Goal: Transaction & Acquisition: Purchase product/service

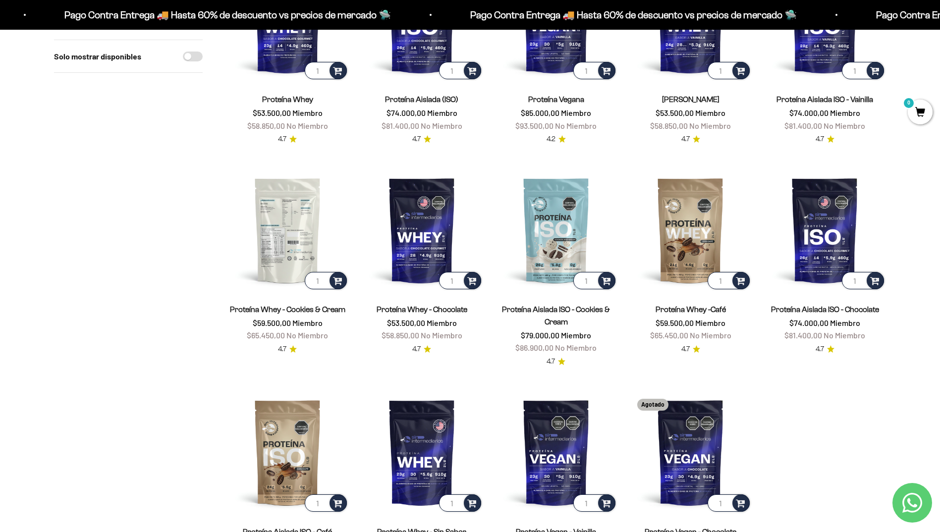
scroll to position [198, 0]
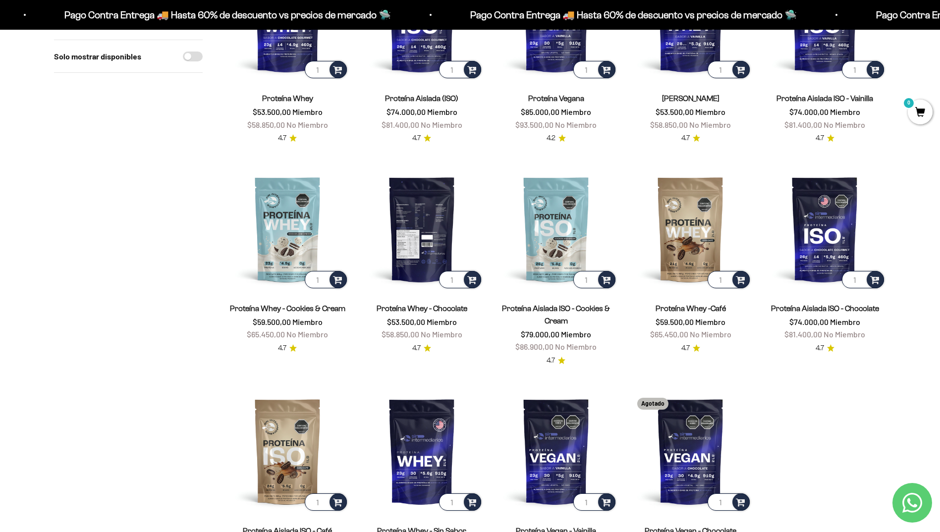
click at [434, 250] on img at bounding box center [422, 229] width 122 height 122
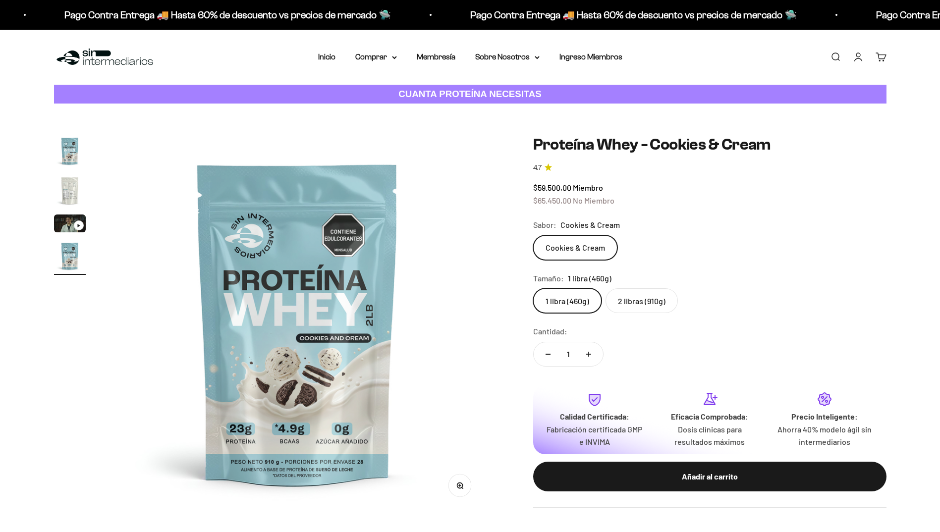
scroll to position [0, 1164]
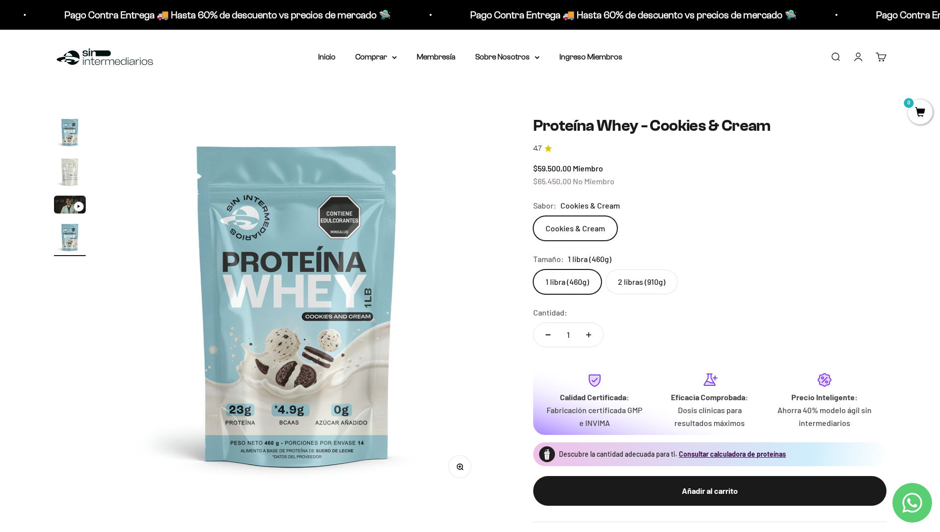
click at [71, 165] on img "Ir al artículo 2" at bounding box center [70, 172] width 32 height 32
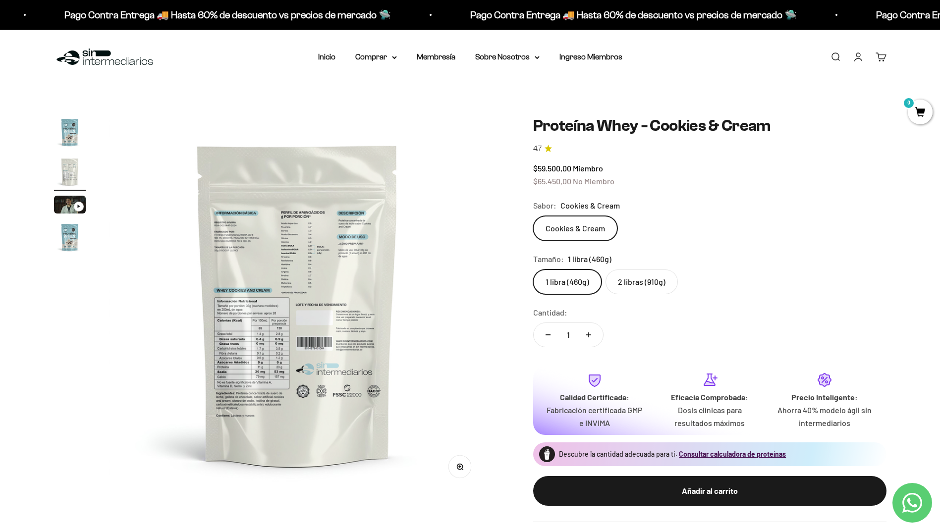
scroll to position [0, 0]
click at [276, 340] on img at bounding box center [297, 304] width 376 height 376
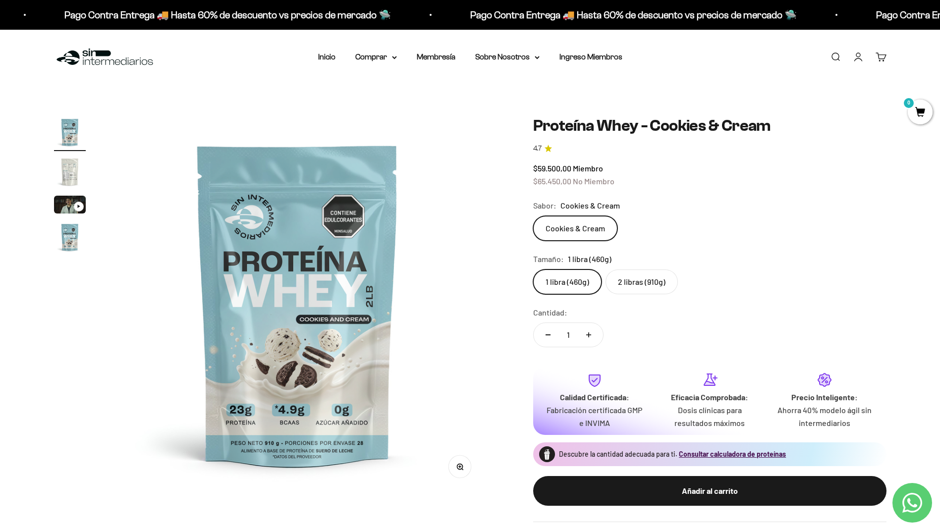
click at [70, 170] on img "Ir al artículo 2" at bounding box center [70, 172] width 32 height 32
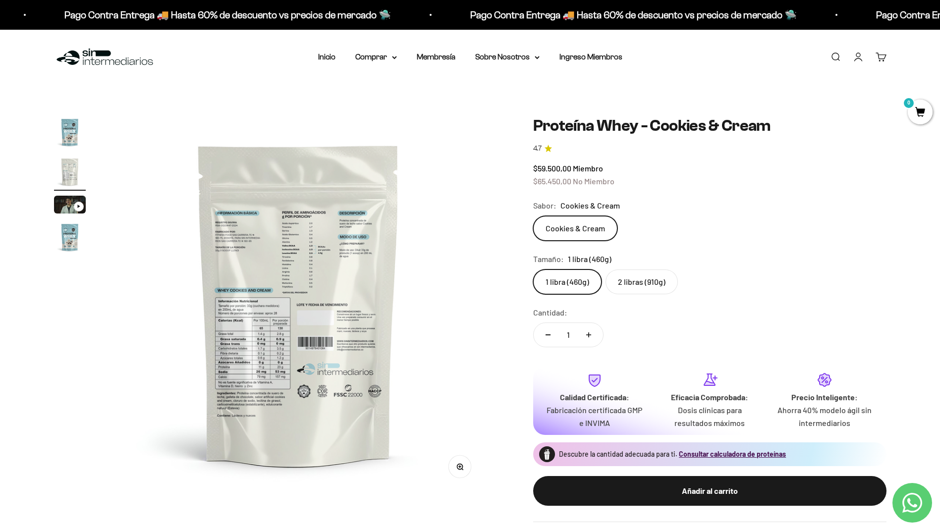
scroll to position [0, 388]
click at [464, 463] on button "Zoom" at bounding box center [459, 466] width 22 height 22
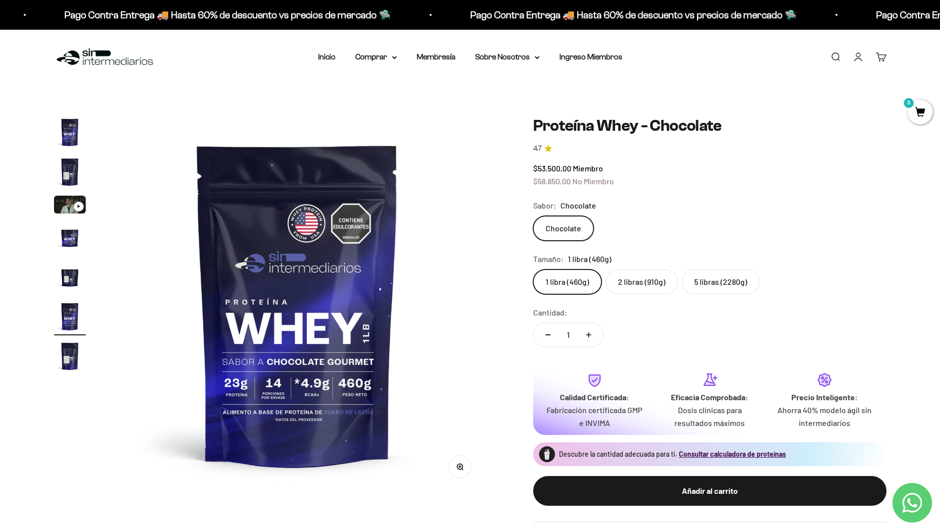
click at [653, 281] on label "2 libras (910g)" at bounding box center [641, 281] width 72 height 25
click at [533, 269] on input "2 libras (910g)" at bounding box center [532, 269] width 0 height 0
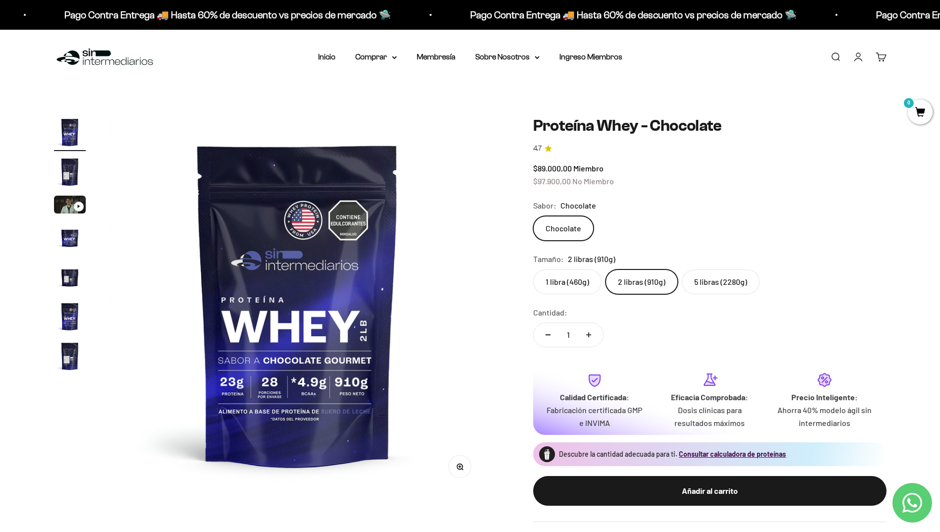
click at [576, 278] on label "1 libra (460g)" at bounding box center [567, 281] width 68 height 25
click at [533, 269] on input "1 libra (460g)" at bounding box center [532, 269] width 0 height 0
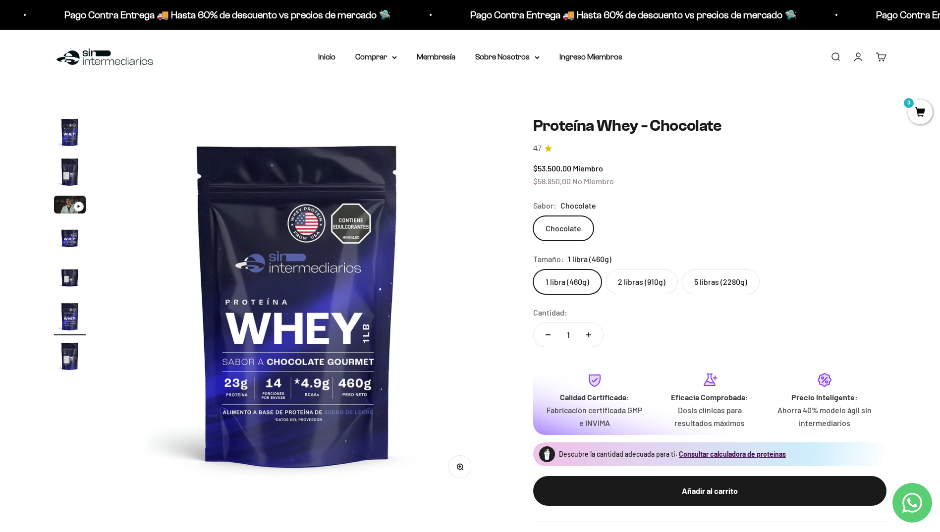
click at [649, 278] on label "2 libras (910g)" at bounding box center [641, 281] width 72 height 25
click at [533, 269] on input "2 libras (910g)" at bounding box center [532, 269] width 0 height 0
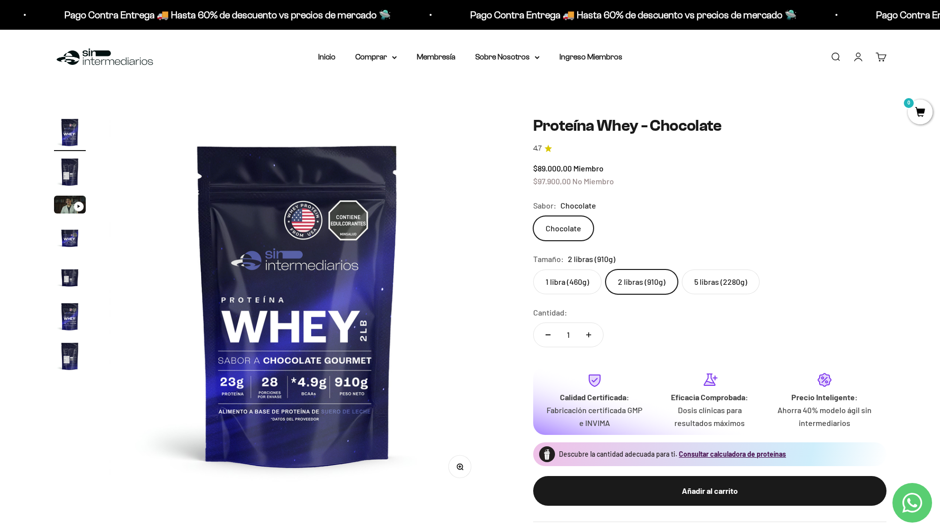
click at [66, 352] on img "Ir al artículo 7" at bounding box center [70, 356] width 32 height 32
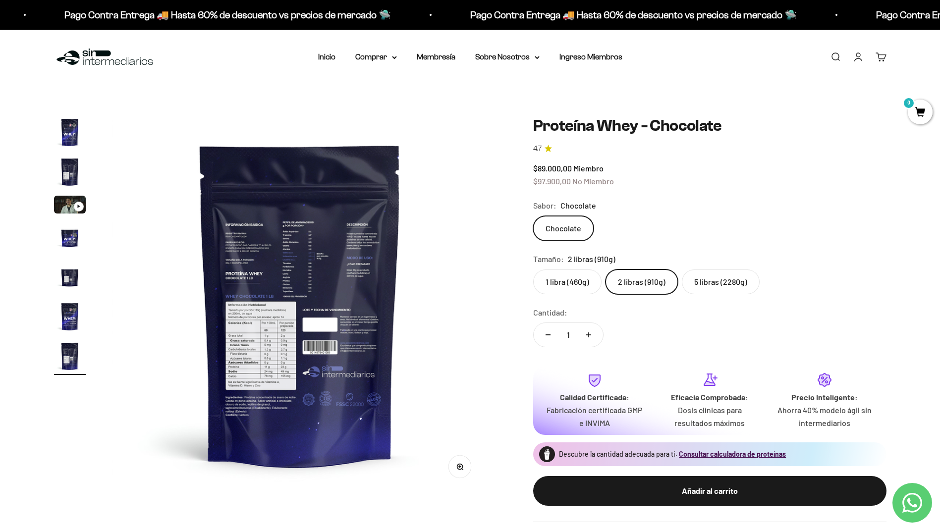
scroll to position [0, 2327]
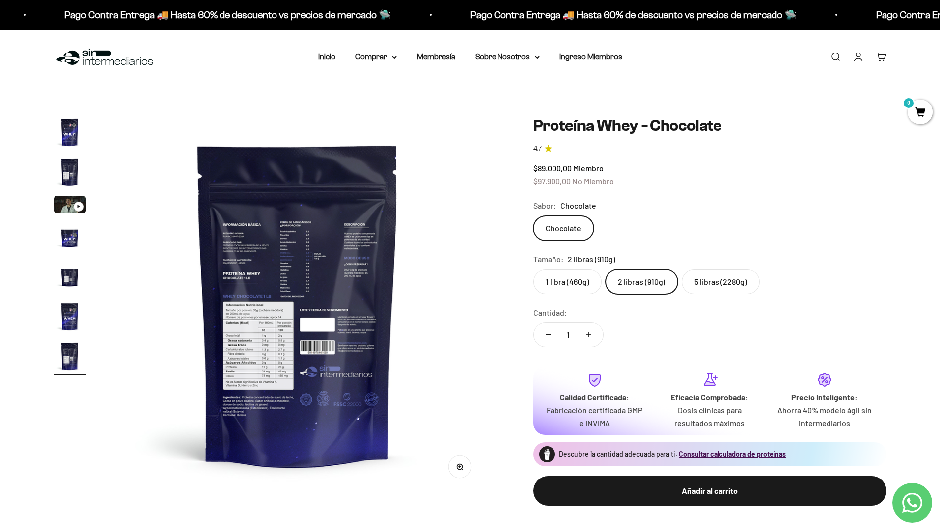
click at [460, 476] on button "Zoom" at bounding box center [459, 466] width 22 height 22
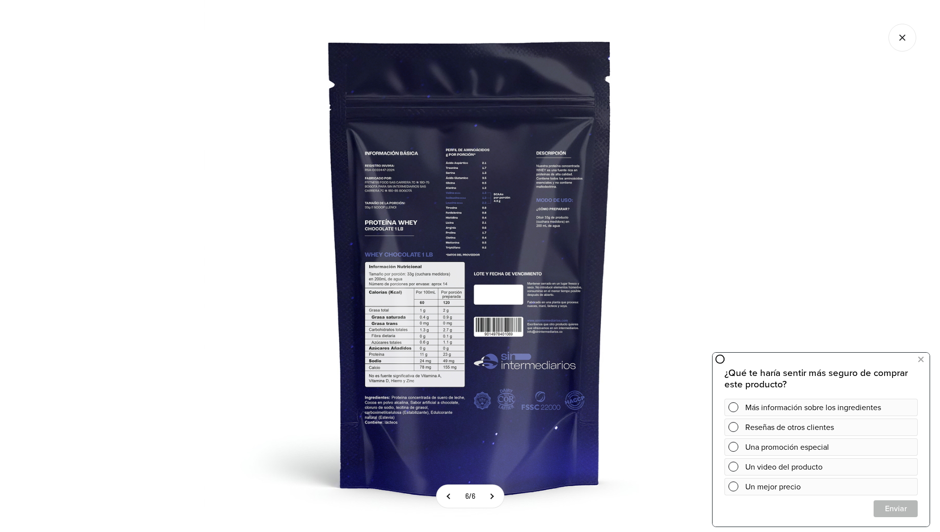
click at [901, 36] on icon "Cerrar galería" at bounding box center [902, 38] width 28 height 28
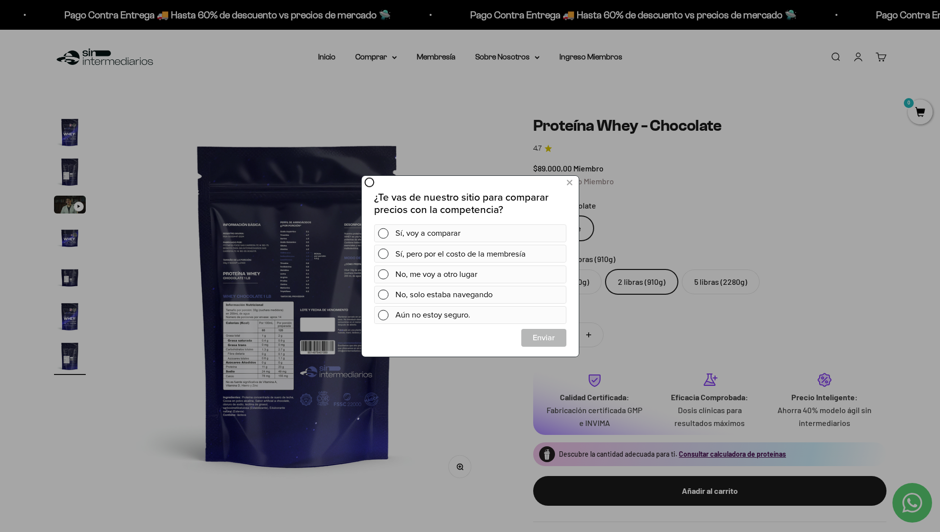
scroll to position [0, 0]
click at [568, 183] on icon at bounding box center [568, 182] width 5 height 13
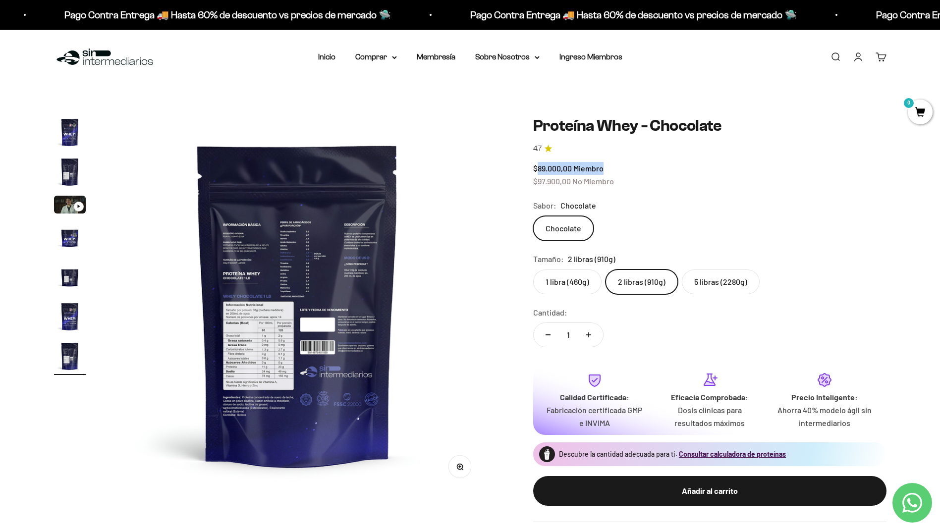
drag, startPoint x: 538, startPoint y: 169, endPoint x: 606, endPoint y: 173, distance: 68.0
click at [605, 173] on div "$89.000,00 Miembro $97.900,00 No Miembro" at bounding box center [709, 174] width 353 height 25
click at [379, 56] on summary "Comprar" at bounding box center [376, 57] width 42 height 13
click at [423, 108] on span "Otros Suplementos" at bounding box center [394, 107] width 66 height 8
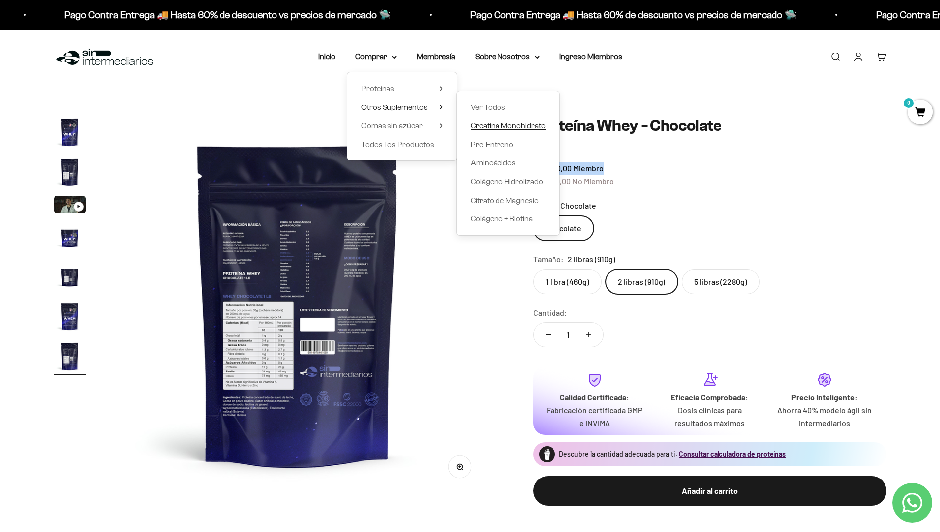
click at [500, 127] on span "Creatina Monohidrato" at bounding box center [508, 125] width 75 height 8
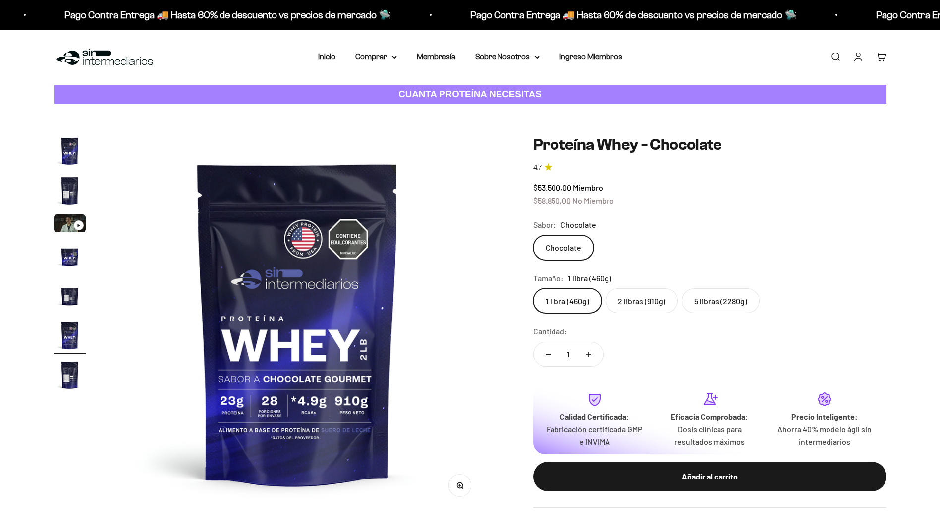
scroll to position [0, 1939]
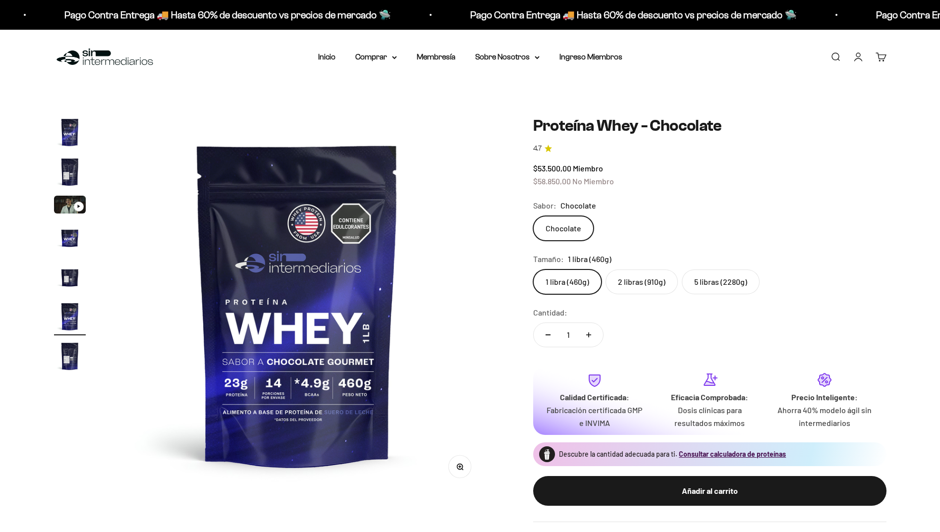
click at [650, 298] on safe-sticky "Proteína Whey - Chocolate 4.7 $53.500,00 Miembro $58.850,00 No Miembro Calidad …" at bounding box center [709, 319] width 353 height 406
click at [651, 279] on label "2 libras (910g)" at bounding box center [641, 281] width 72 height 25
click at [533, 269] on input "2 libras (910g)" at bounding box center [532, 269] width 0 height 0
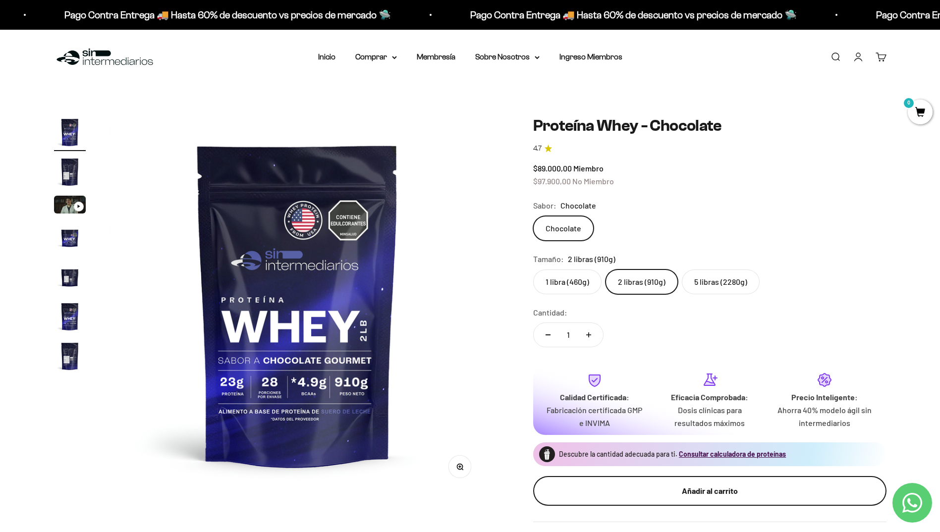
click at [697, 490] on div "Añadir al carrito" at bounding box center [710, 490] width 314 height 13
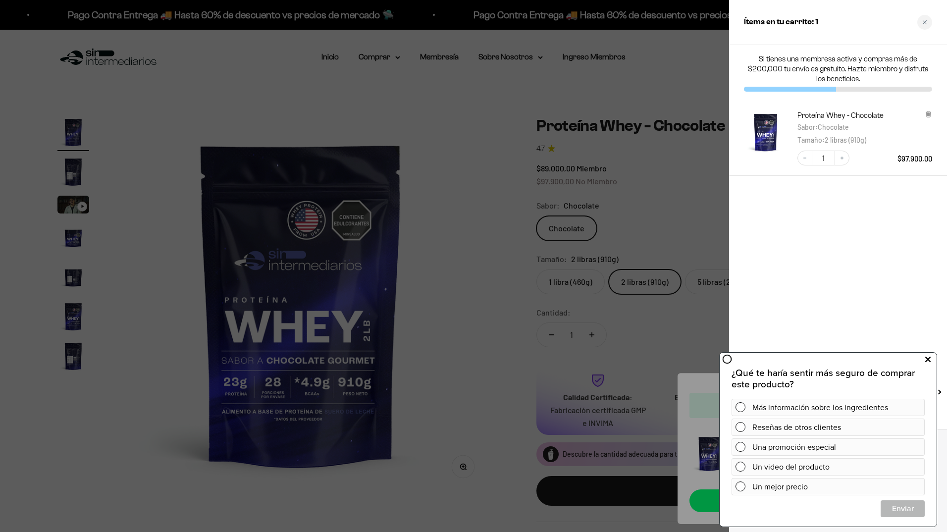
click at [927, 362] on icon at bounding box center [927, 359] width 5 height 13
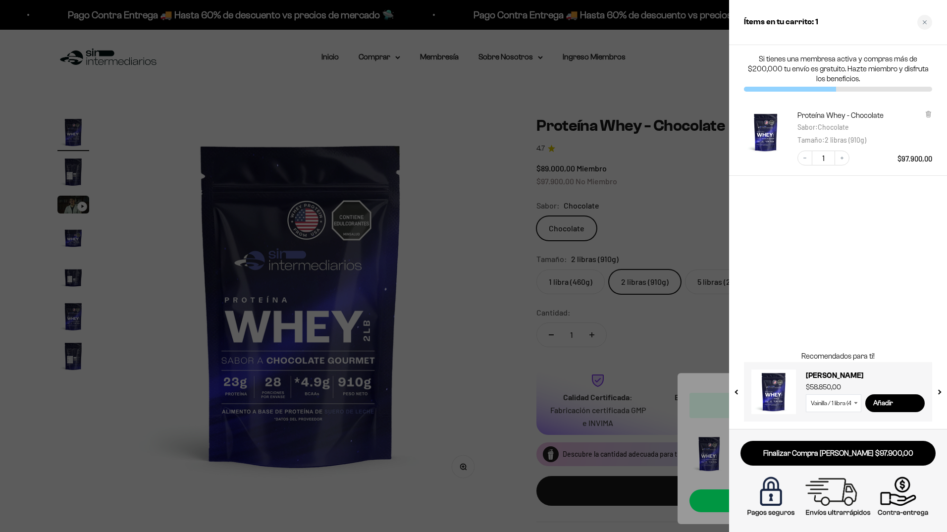
click at [678, 225] on div at bounding box center [473, 266] width 947 height 532
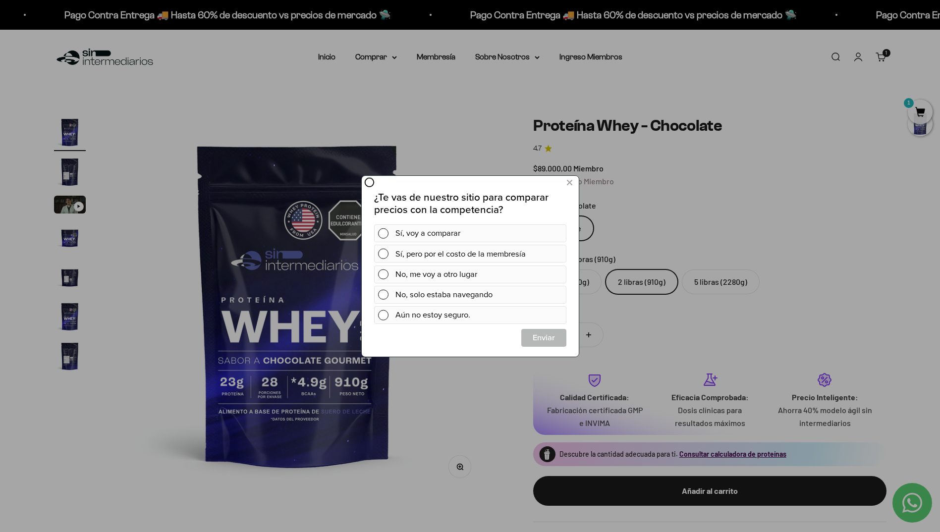
click at [858, 61] on div at bounding box center [470, 266] width 940 height 532
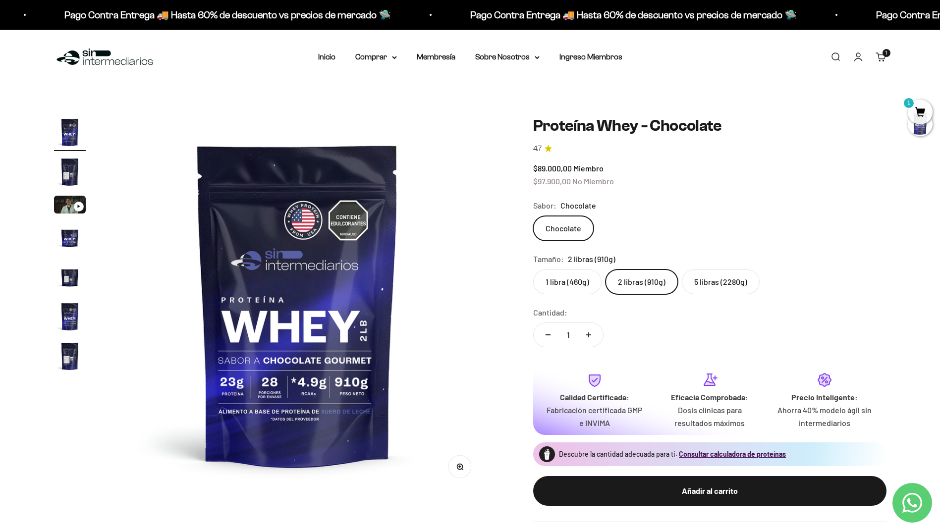
click at [858, 62] on link "Iniciar sesión" at bounding box center [857, 57] width 11 height 11
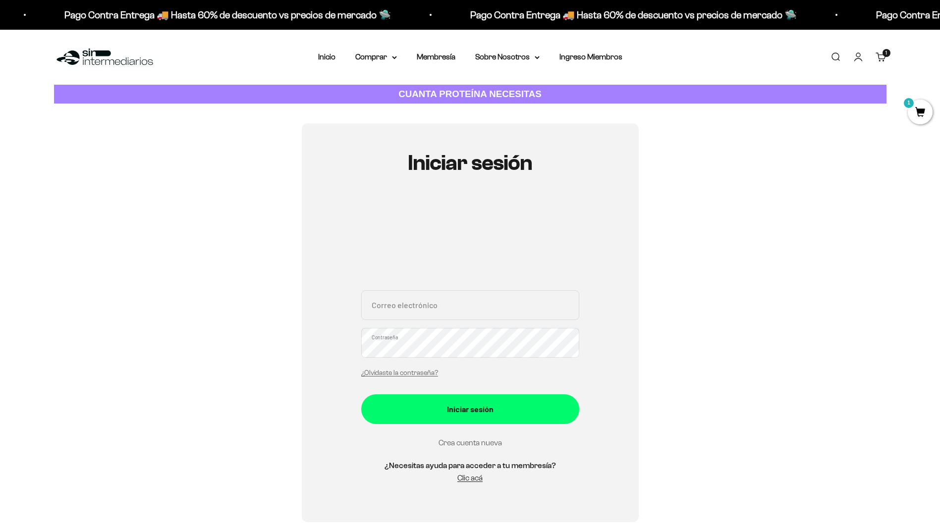
click at [489, 443] on link "Crea cuenta nueva" at bounding box center [469, 442] width 63 height 8
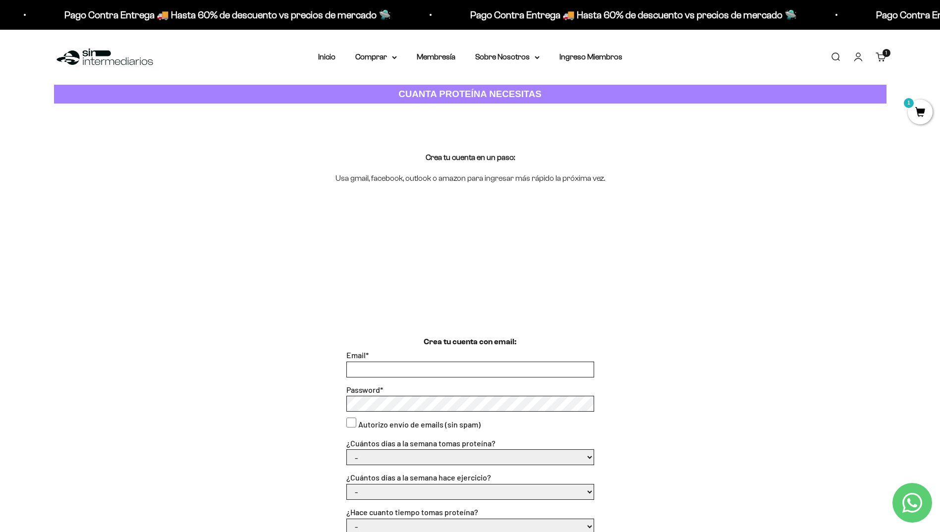
click at [136, 59] on img at bounding box center [105, 57] width 102 height 21
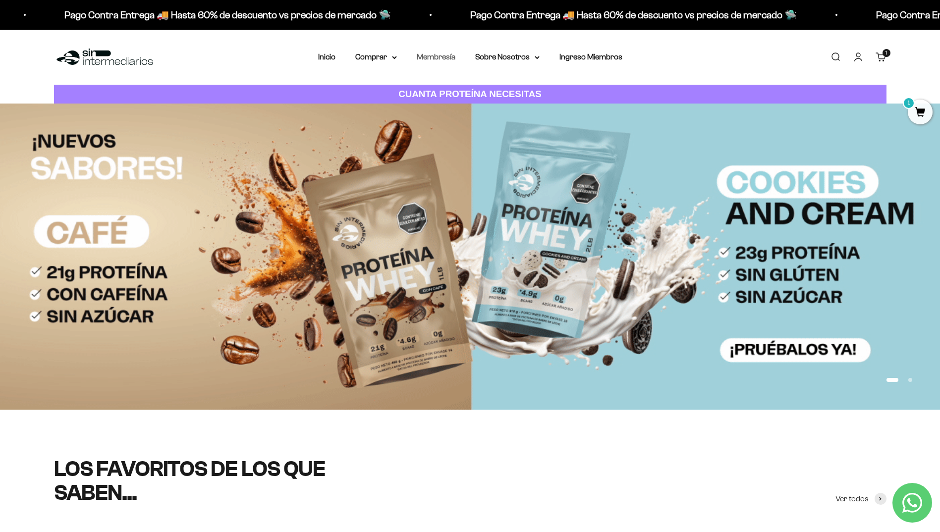
click at [436, 56] on link "Membresía" at bounding box center [436, 56] width 39 height 8
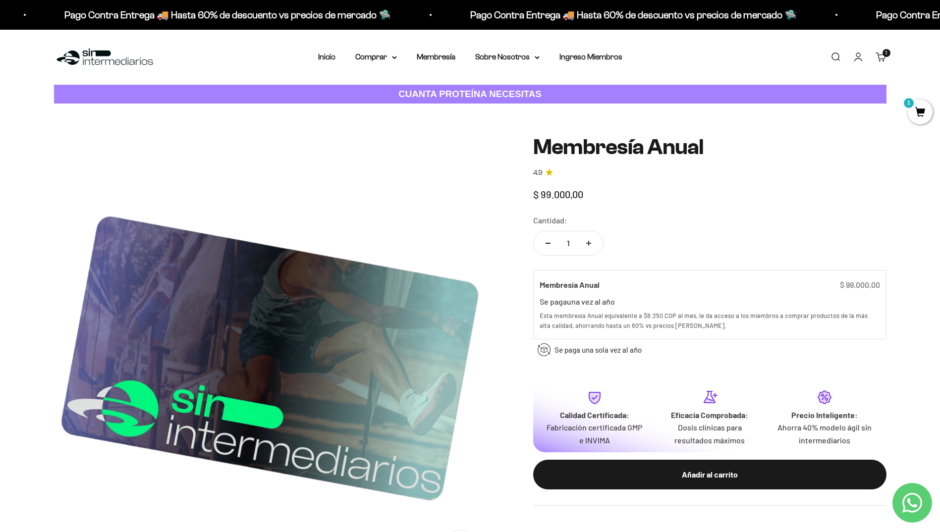
click at [860, 56] on link "Iniciar sesión" at bounding box center [857, 57] width 11 height 11
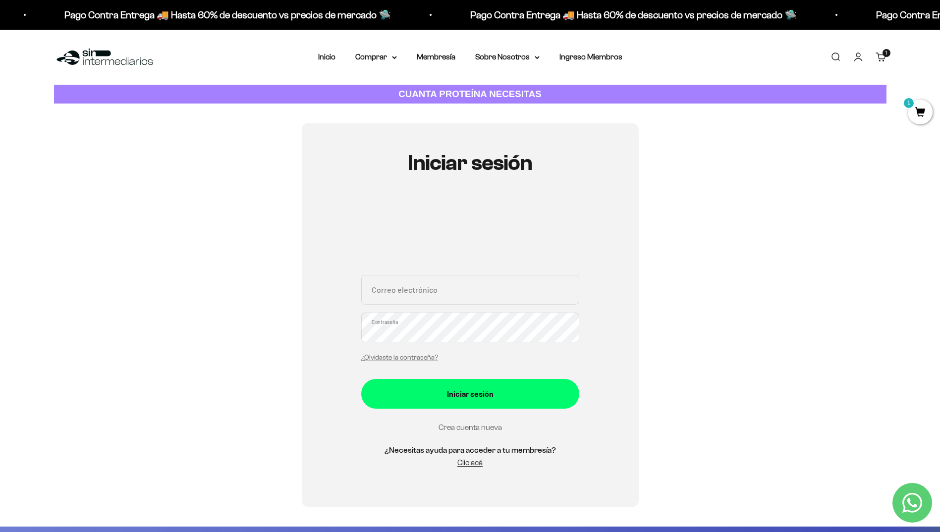
click at [476, 425] on link "Crea cuenta nueva" at bounding box center [469, 427] width 63 height 8
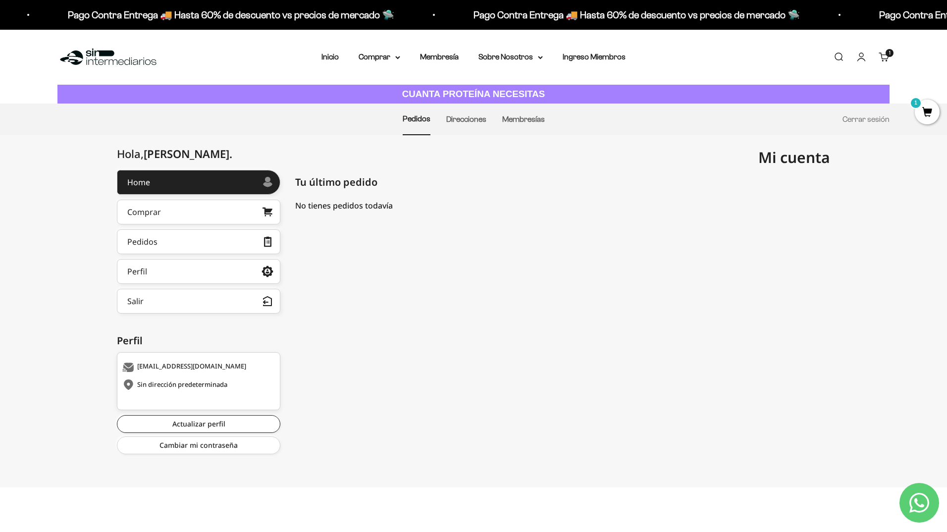
click at [121, 65] on img at bounding box center [108, 57] width 102 height 21
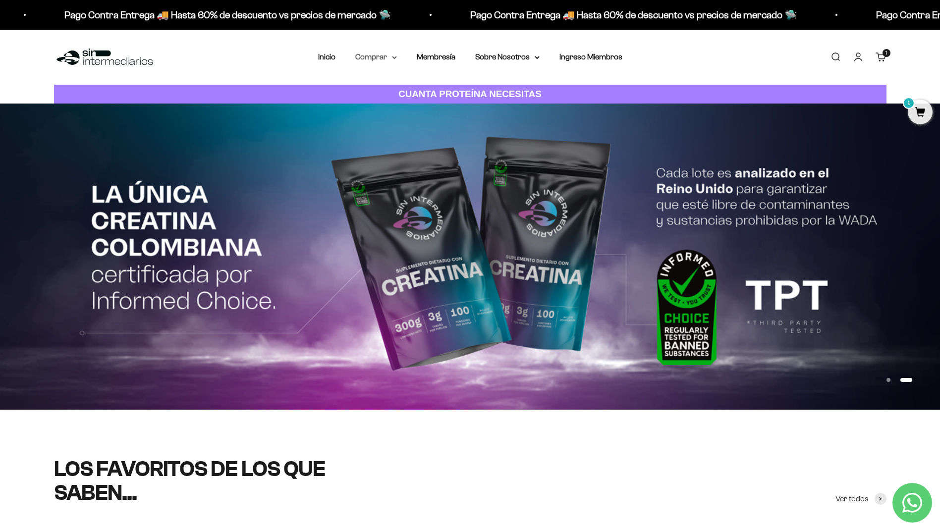
click at [385, 62] on summary "Comprar" at bounding box center [376, 57] width 42 height 13
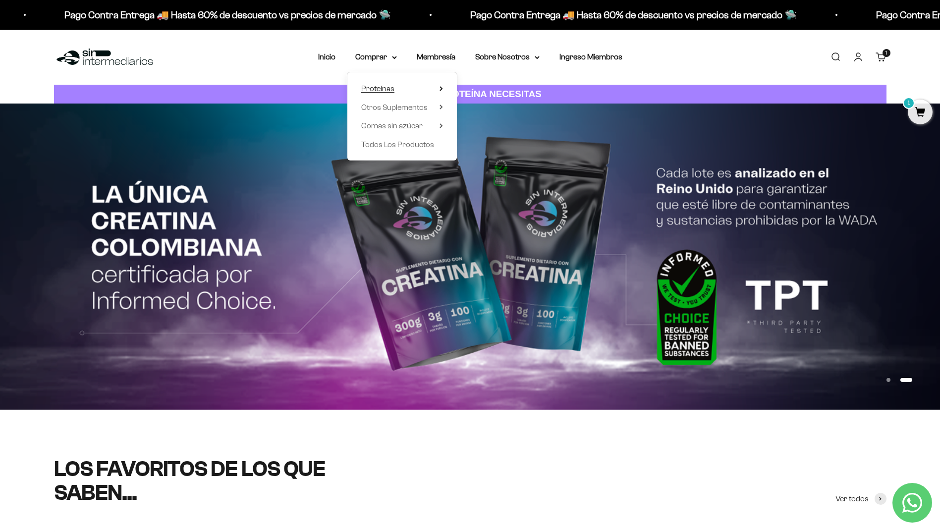
click at [388, 90] on span "Proteínas" at bounding box center [377, 88] width 33 height 8
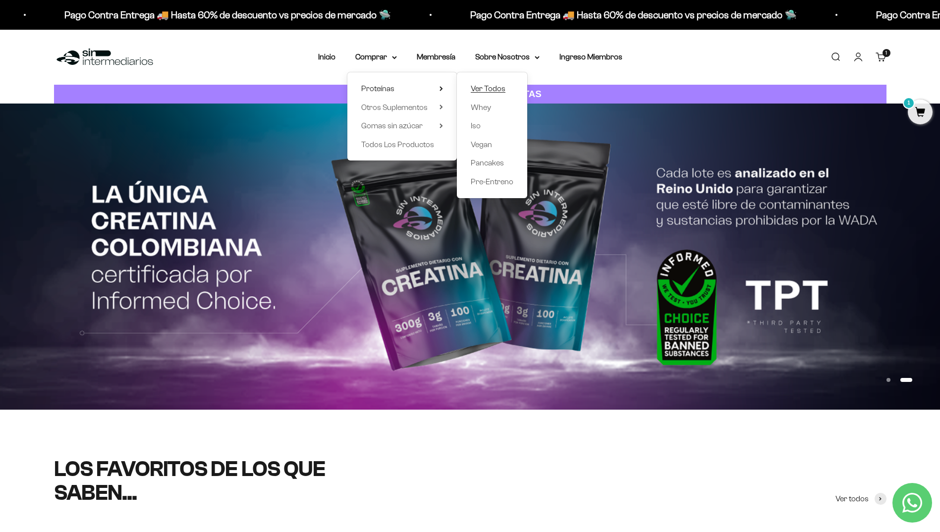
click at [478, 88] on span "Ver Todos" at bounding box center [488, 88] width 35 height 8
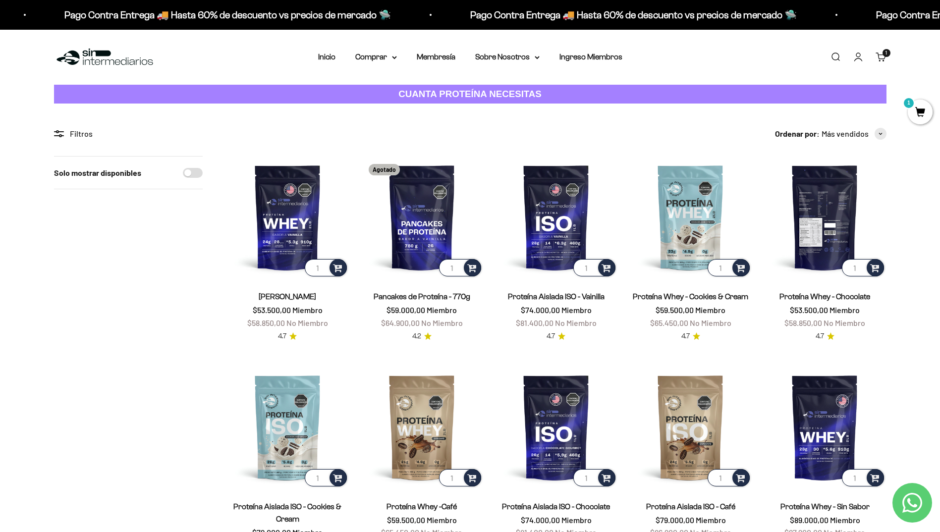
click at [825, 235] on img at bounding box center [824, 217] width 122 height 122
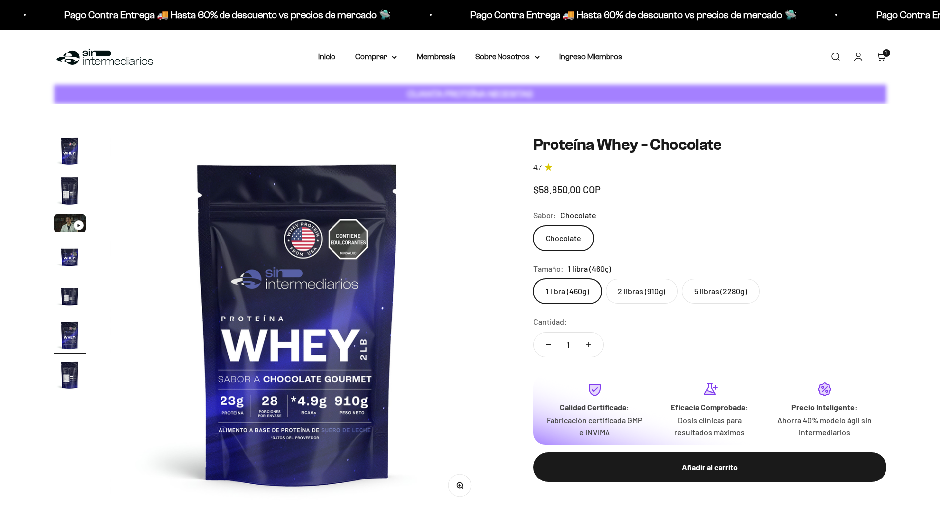
scroll to position [0, 1939]
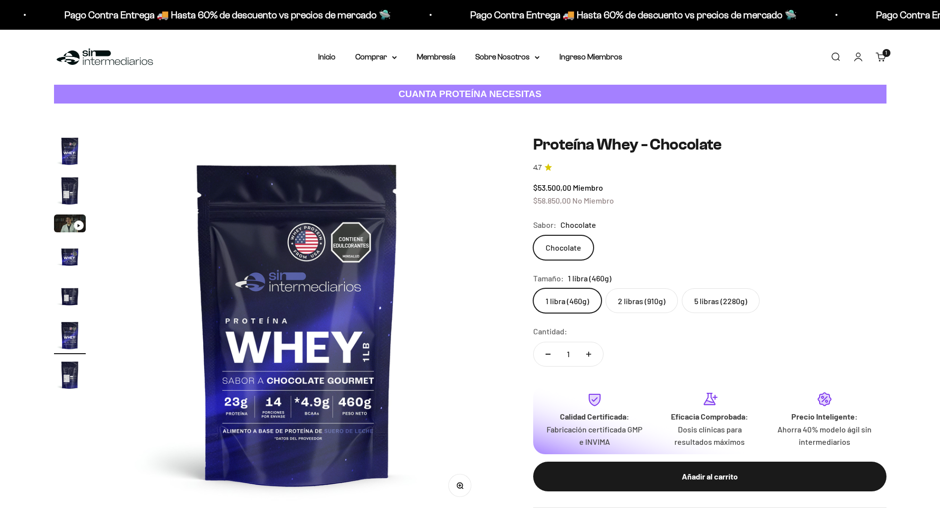
click at [628, 299] on safe-sticky "Proteína Whey - Chocolate 4.7 $53.500,00 Miembro $58.850,00 No Miembro Calidad …" at bounding box center [709, 321] width 353 height 372
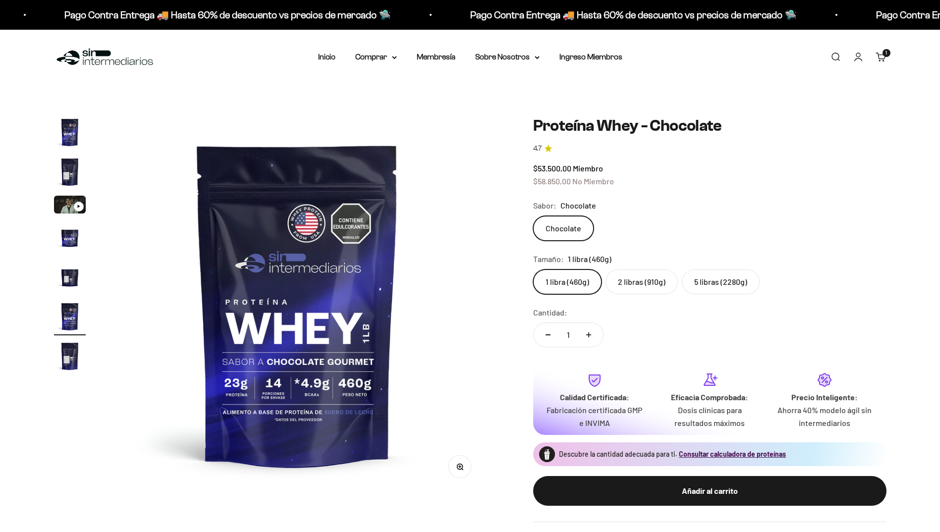
click at [648, 279] on label "2 libras (910g)" at bounding box center [641, 281] width 72 height 25
click at [533, 269] on input "2 libras (910g)" at bounding box center [532, 269] width 0 height 0
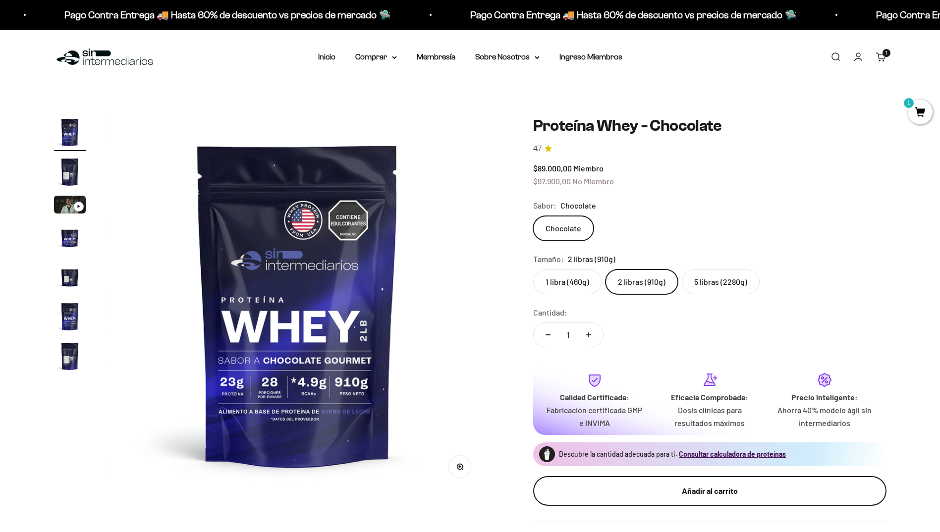
click at [672, 490] on div "Añadir al carrito" at bounding box center [710, 490] width 314 height 13
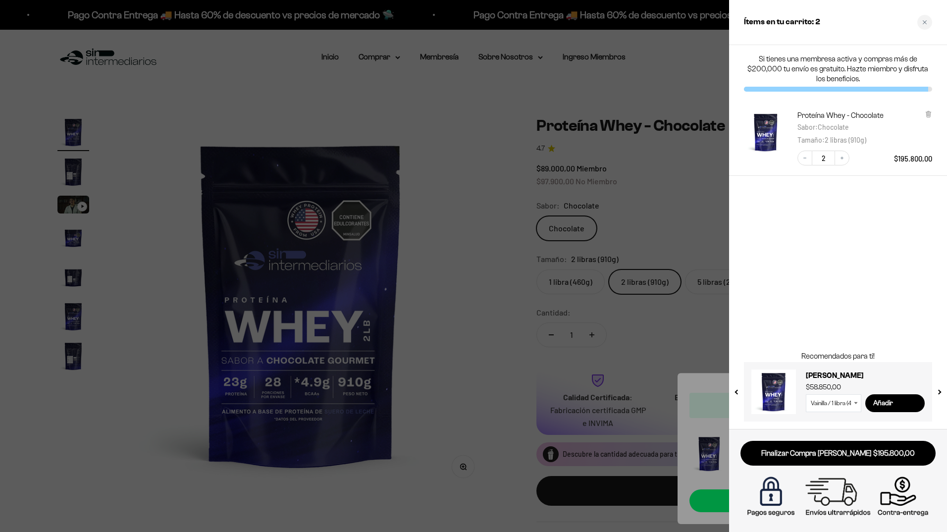
click at [483, 254] on div at bounding box center [473, 266] width 947 height 532
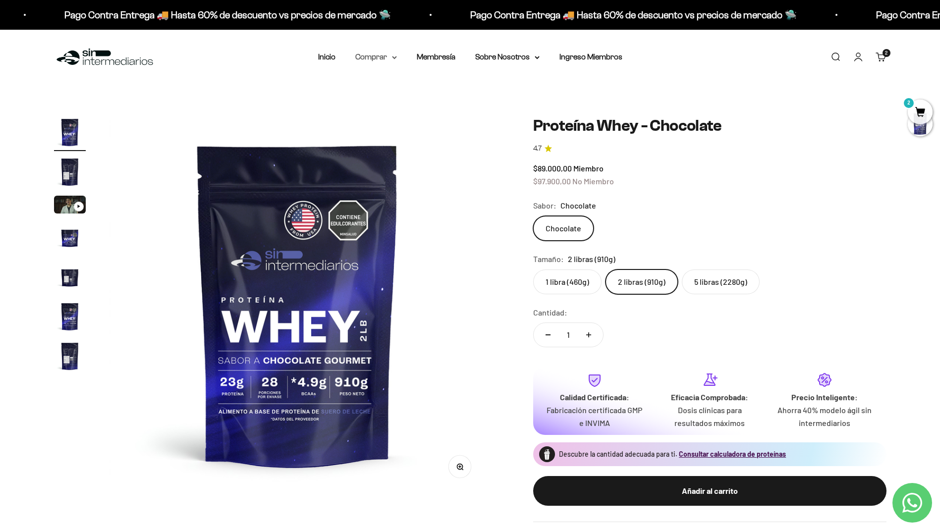
click at [368, 57] on summary "Comprar" at bounding box center [376, 57] width 42 height 13
click at [421, 109] on span "Otros Suplementos" at bounding box center [394, 107] width 66 height 8
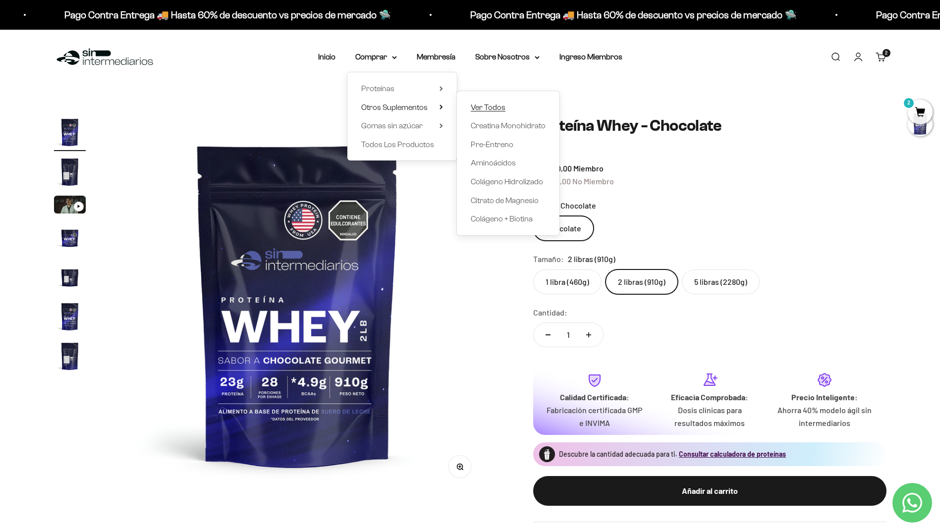
click at [485, 107] on span "Ver Todos" at bounding box center [488, 107] width 35 height 8
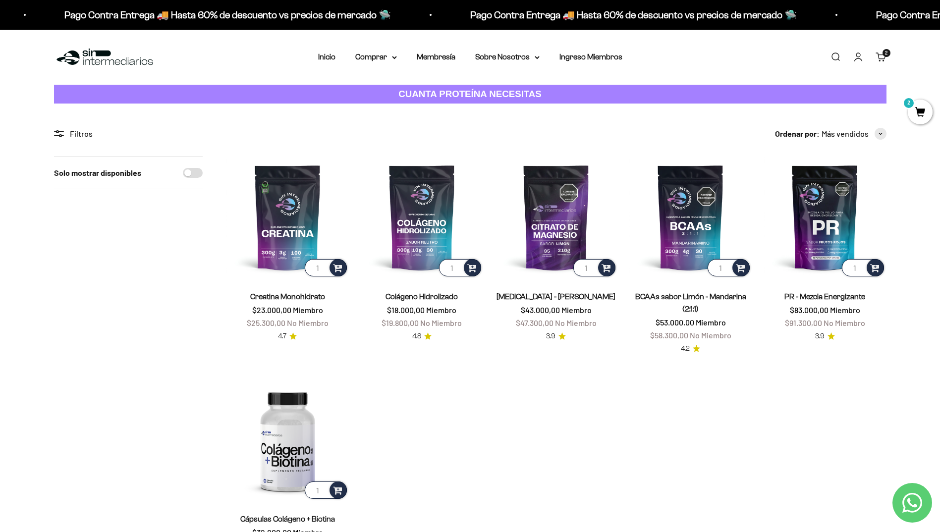
click at [328, 61] on li "Inicio" at bounding box center [326, 57] width 17 height 13
click at [376, 58] on summary "Comprar" at bounding box center [376, 57] width 42 height 13
click at [402, 146] on span "Todos Los Productos" at bounding box center [397, 144] width 73 height 8
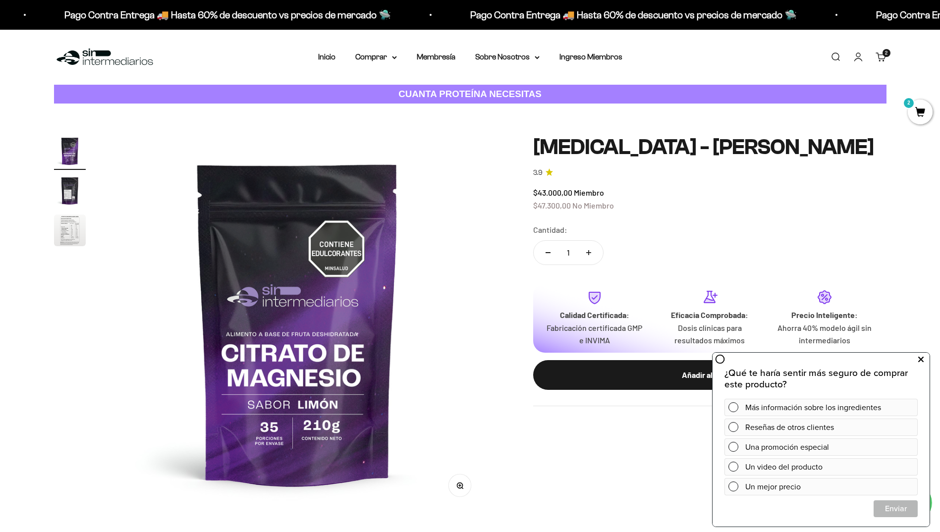
click at [923, 363] on icon at bounding box center [920, 359] width 5 height 13
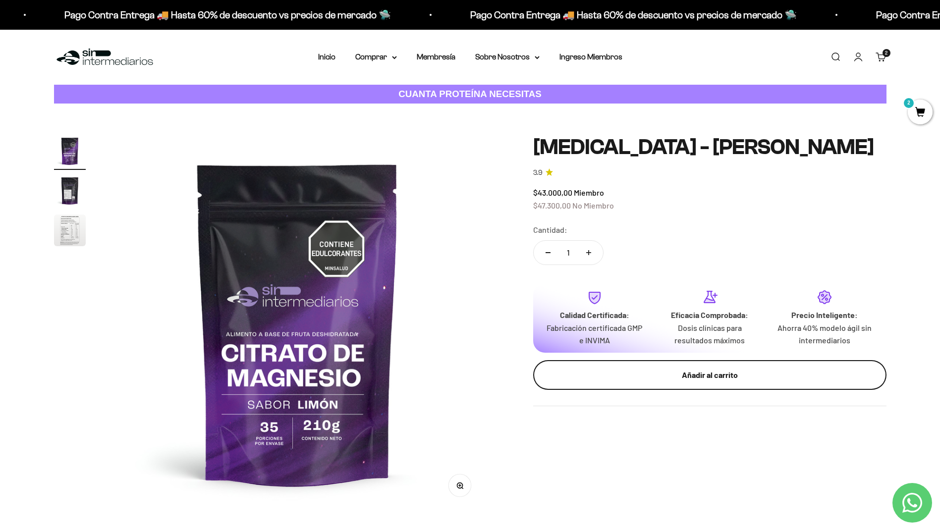
click at [688, 383] on button "Añadir al carrito" at bounding box center [709, 375] width 353 height 30
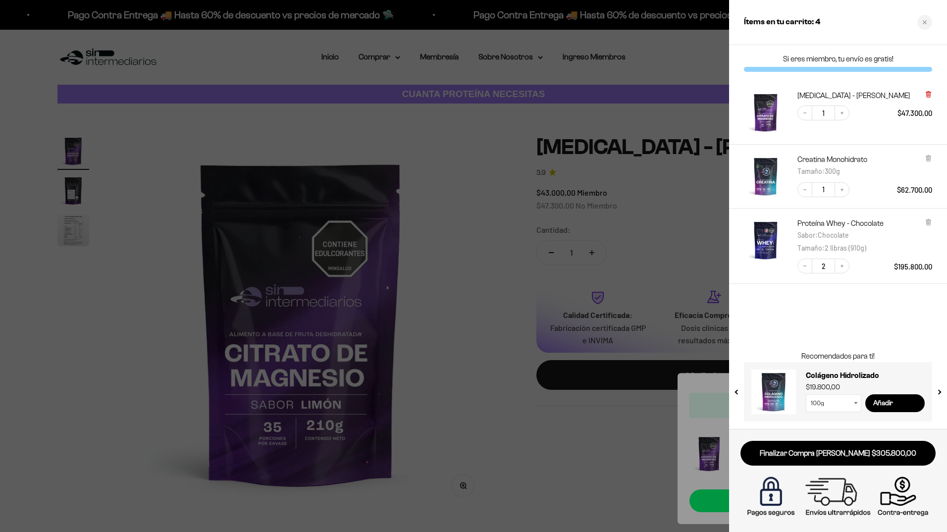
click at [929, 94] on icon at bounding box center [928, 93] width 2 height 5
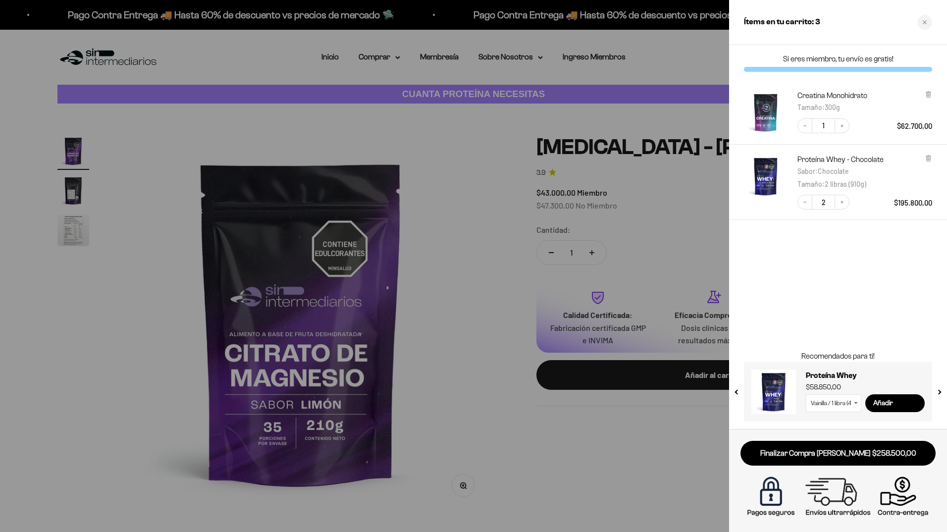
click at [498, 170] on div at bounding box center [473, 266] width 947 height 532
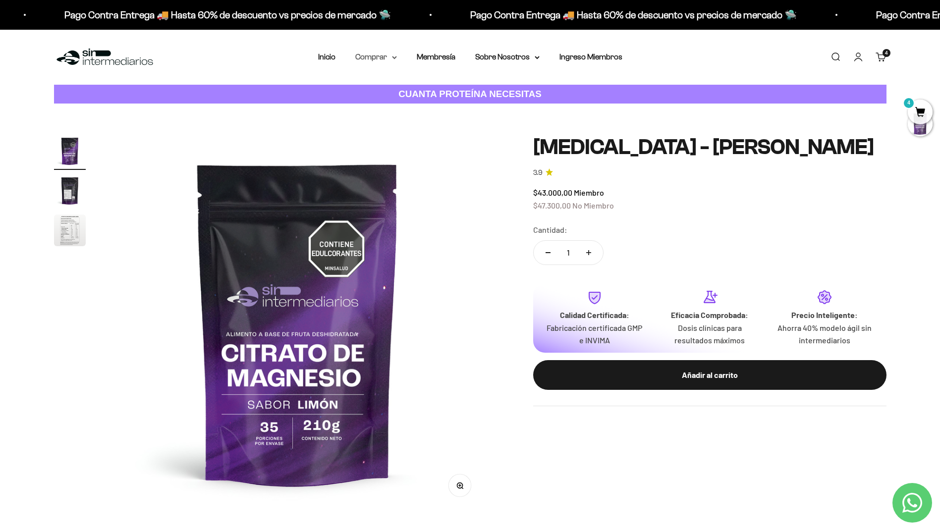
click at [389, 58] on summary "Comprar" at bounding box center [376, 57] width 42 height 13
click at [400, 107] on span "Otros Suplementos" at bounding box center [394, 107] width 66 height 8
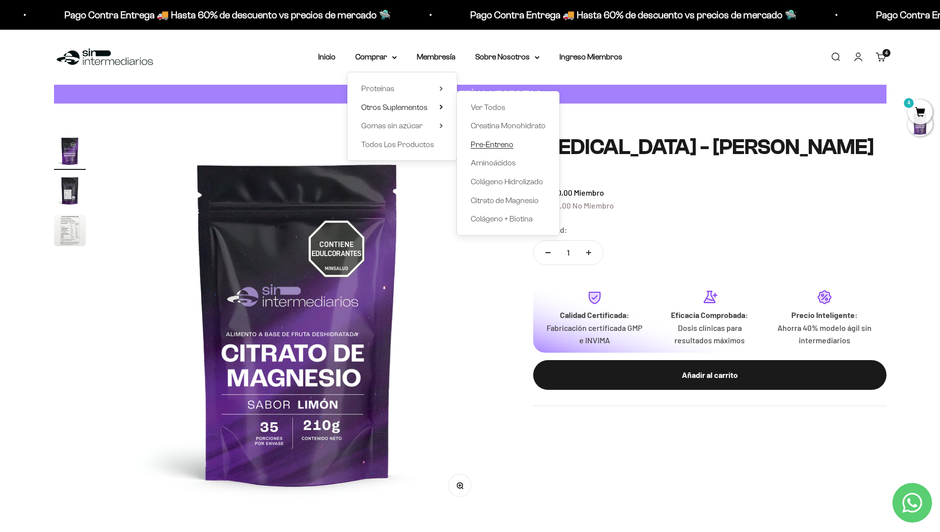
click at [486, 146] on span "Pre-Entreno" at bounding box center [492, 144] width 43 height 8
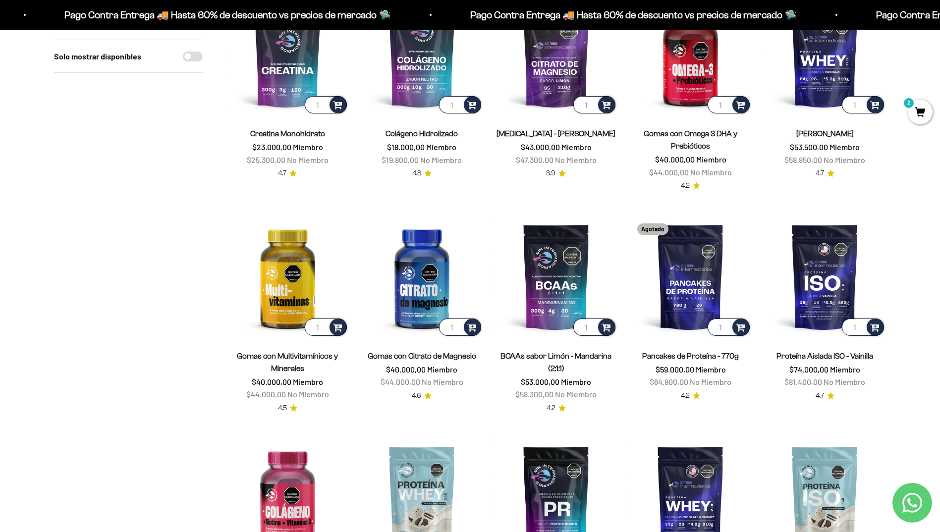
scroll to position [50, 0]
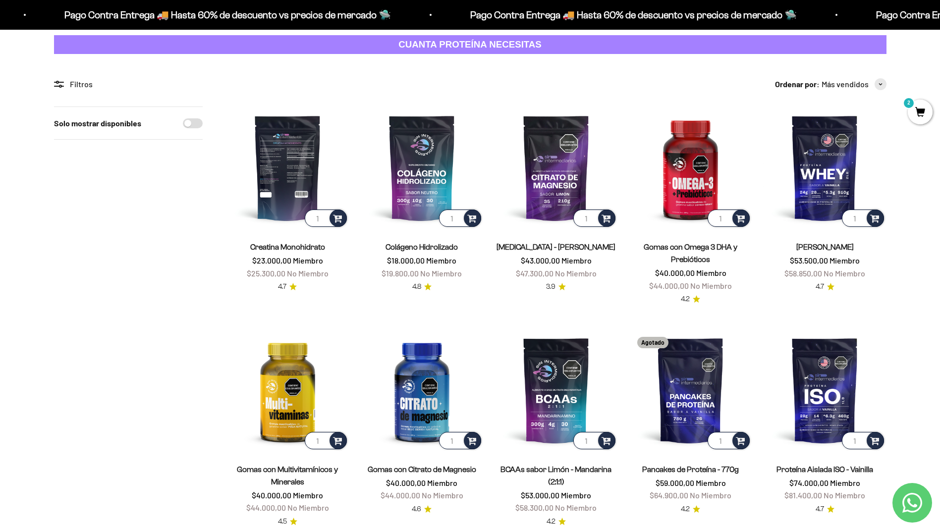
click at [292, 182] on img at bounding box center [287, 167] width 122 height 122
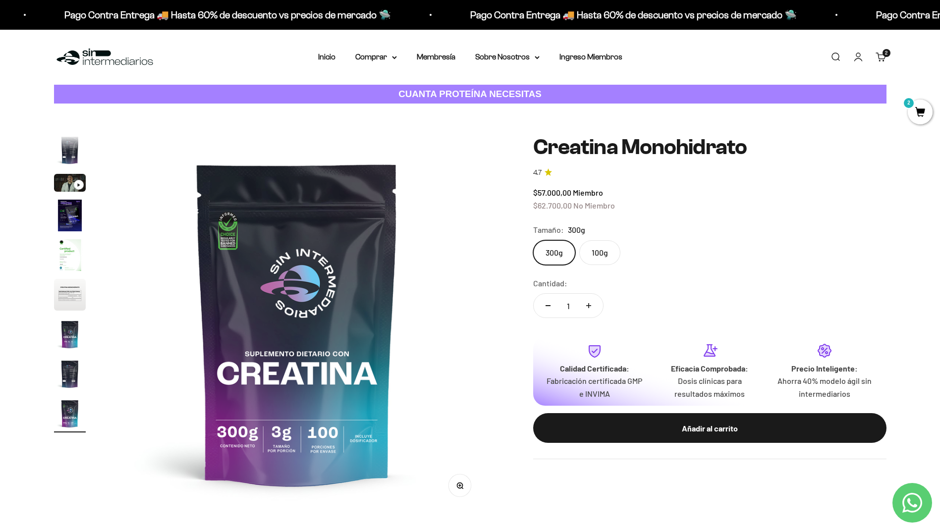
click at [596, 253] on label "100g" at bounding box center [599, 252] width 41 height 25
click at [533, 240] on input "100g" at bounding box center [532, 240] width 0 height 0
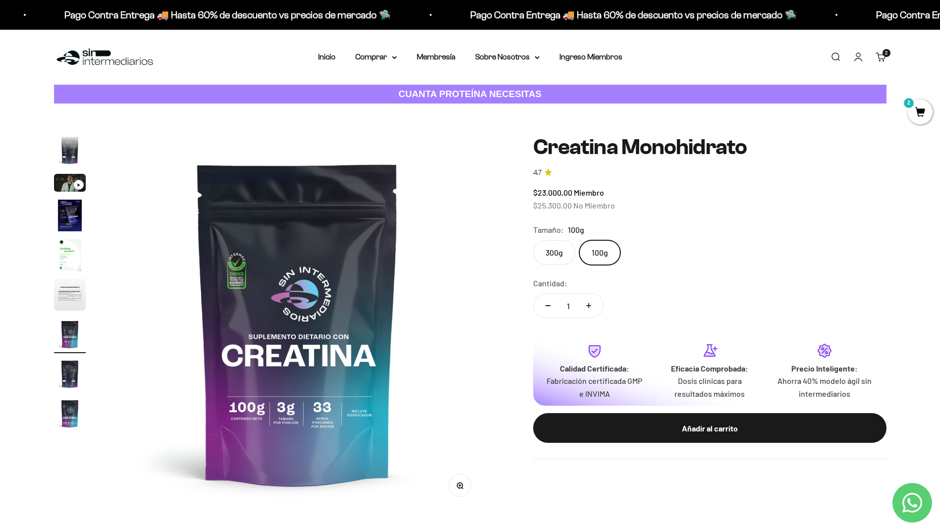
click at [569, 252] on label "300g" at bounding box center [554, 252] width 42 height 25
click at [533, 240] on input "300g" at bounding box center [532, 240] width 0 height 0
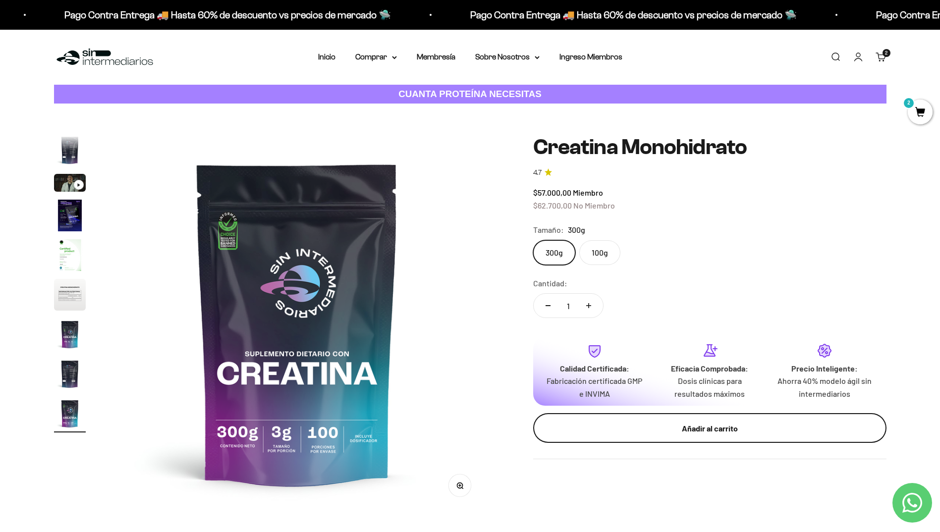
click at [685, 424] on div "Añadir al carrito" at bounding box center [710, 428] width 314 height 13
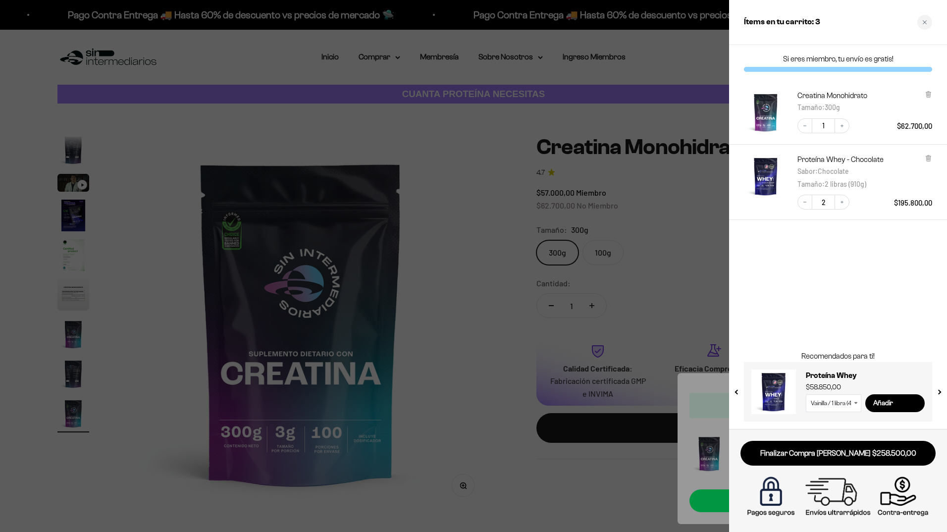
click at [465, 259] on div at bounding box center [473, 266] width 947 height 532
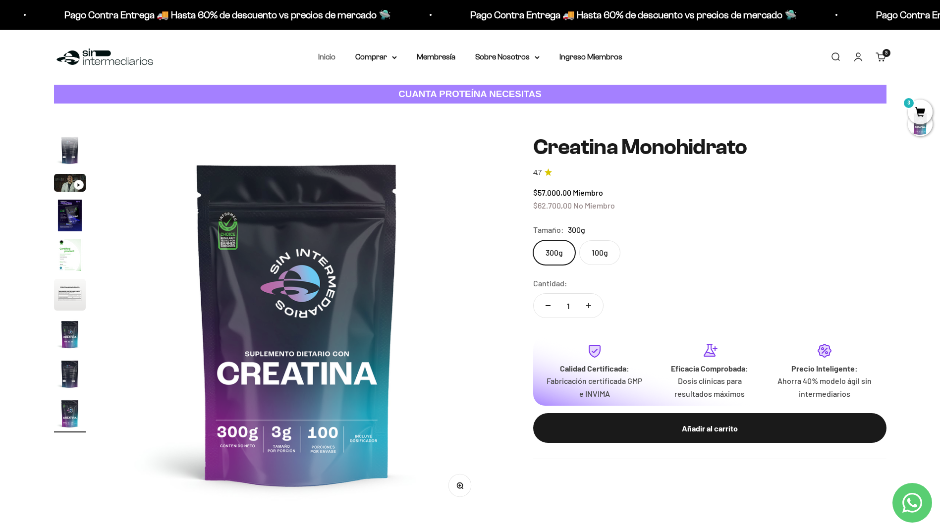
click at [330, 59] on link "Inicio" at bounding box center [326, 56] width 17 height 8
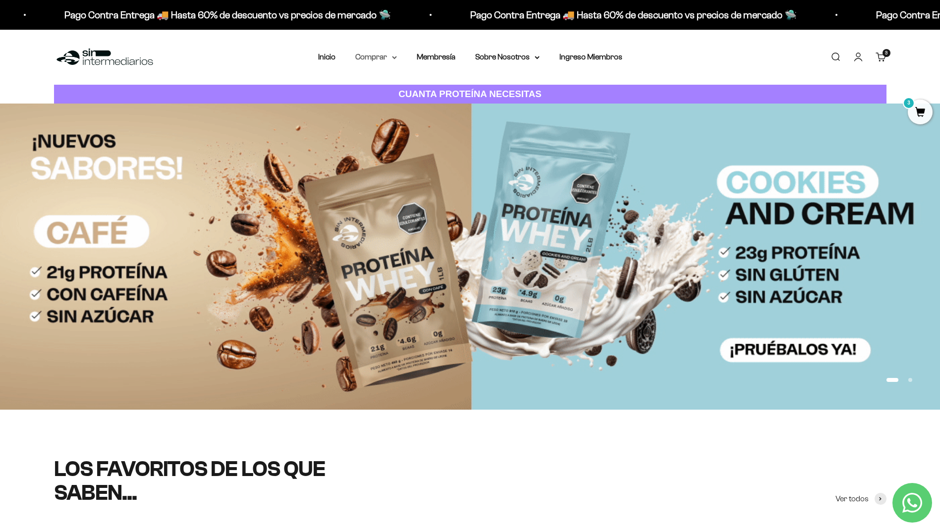
click at [371, 54] on summary "Comprar" at bounding box center [376, 57] width 42 height 13
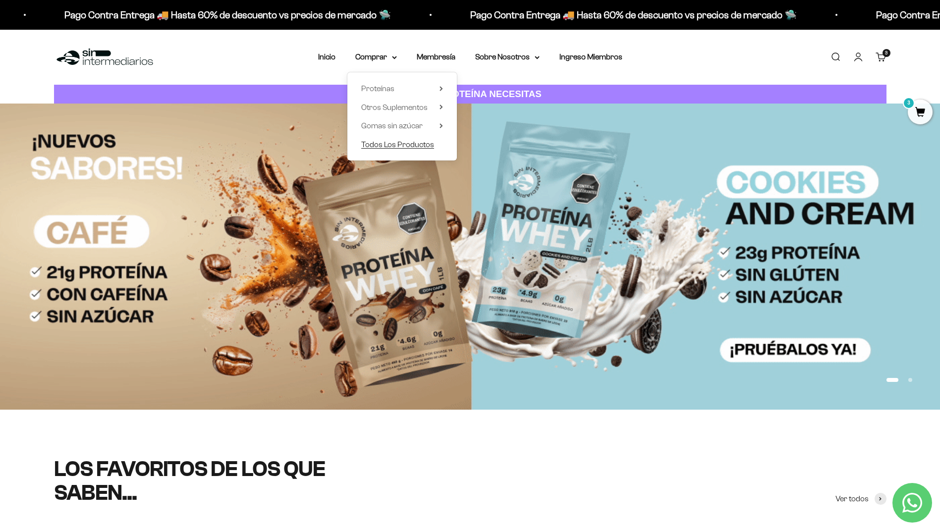
click at [392, 146] on span "Todos Los Productos" at bounding box center [397, 144] width 73 height 8
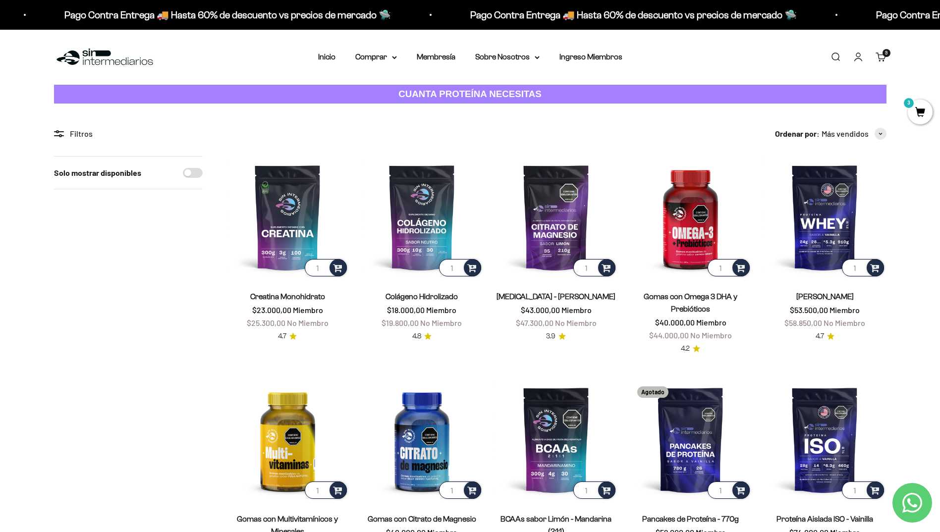
click at [371, 47] on div "Menú [GEOGRAPHIC_DATA] Inicio Comprar Proteínas Ver Todos Whey Iso Vegan Pancak…" at bounding box center [470, 57] width 940 height 55
click at [376, 57] on summary "Comprar" at bounding box center [376, 57] width 42 height 13
click at [413, 103] on span "Otros Suplementos" at bounding box center [394, 107] width 66 height 8
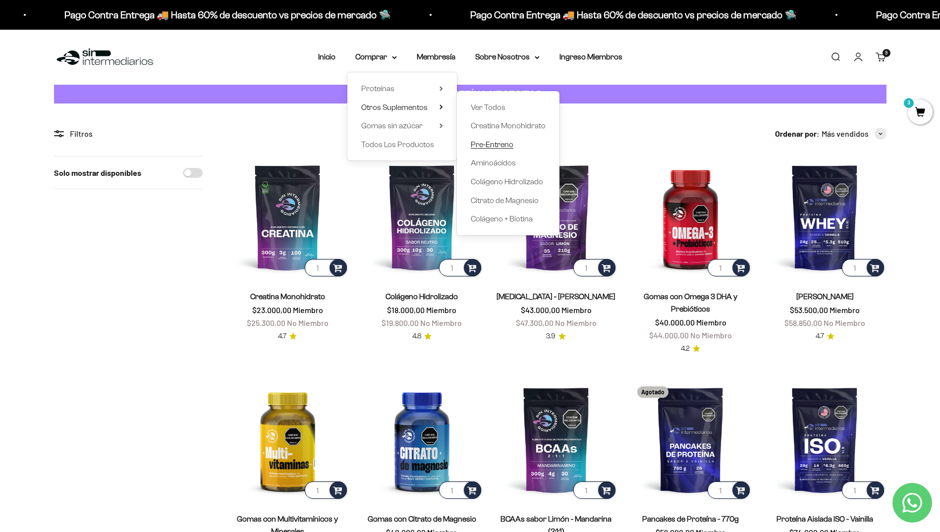
click at [502, 144] on span "Pre-Entreno" at bounding box center [492, 144] width 43 height 8
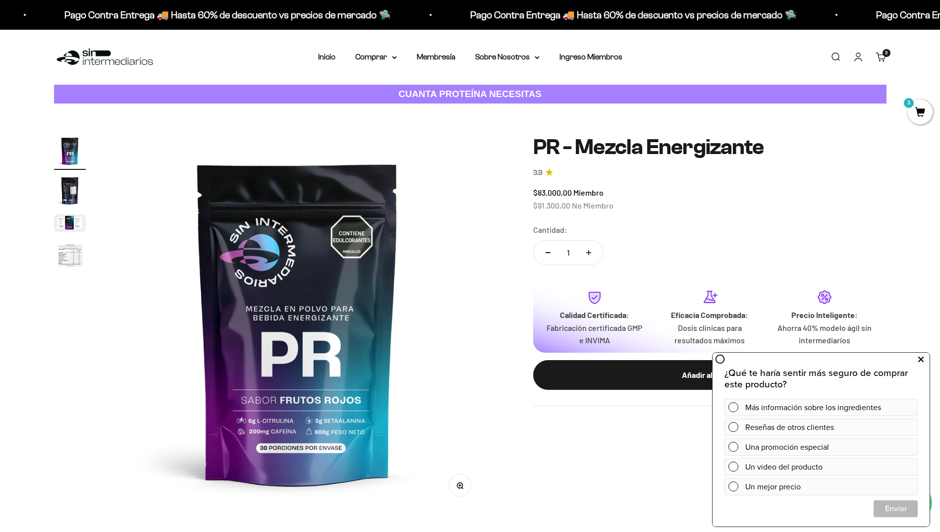
click at [918, 359] on icon at bounding box center [920, 359] width 5 height 13
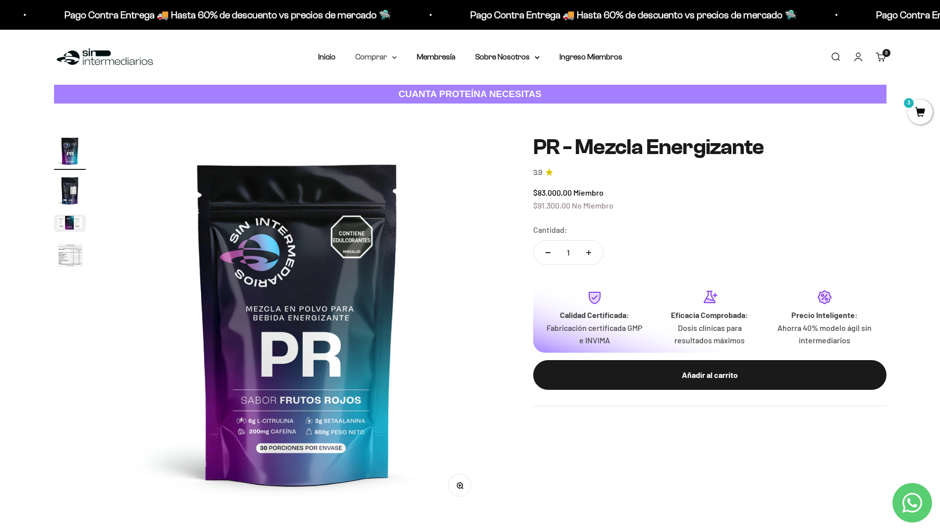
click at [374, 60] on summary "Comprar" at bounding box center [376, 57] width 42 height 13
click at [402, 109] on span "Otros Suplementos" at bounding box center [394, 107] width 66 height 8
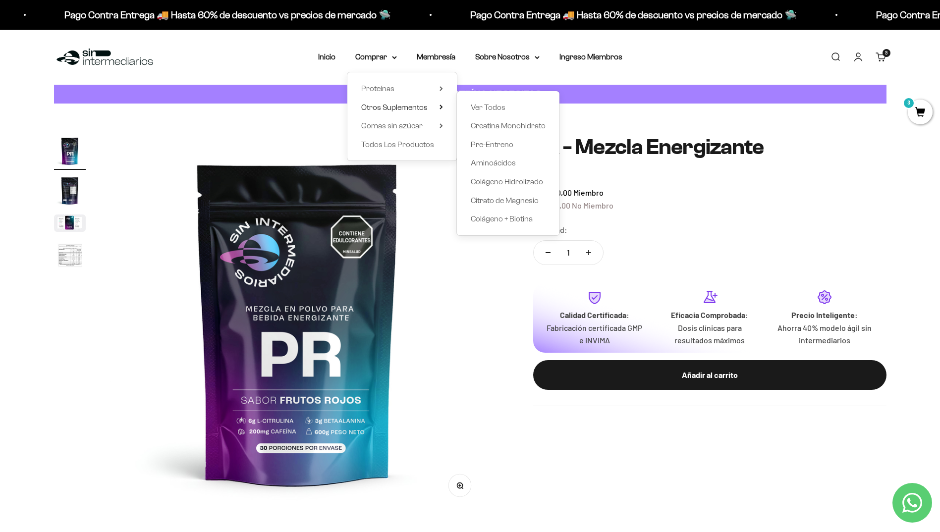
click at [480, 287] on img at bounding box center [297, 323] width 376 height 376
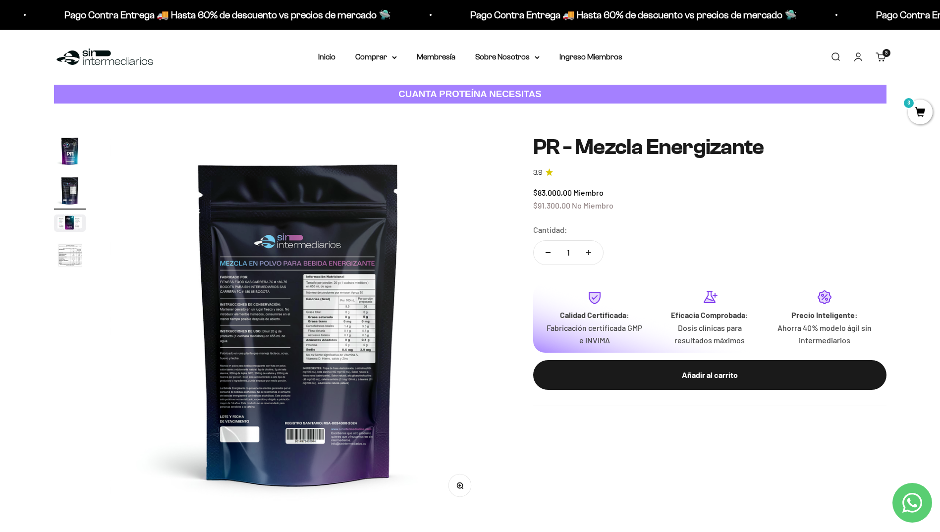
scroll to position [0, 388]
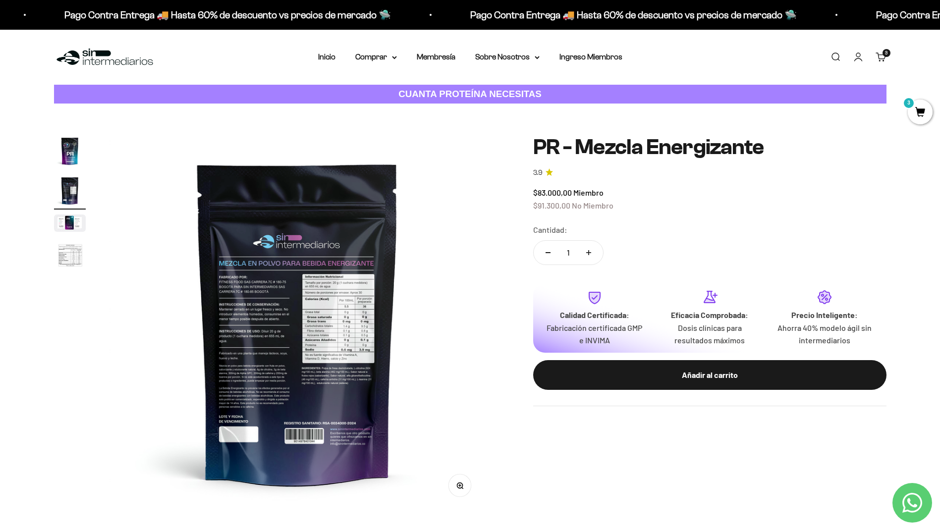
click at [463, 487] on icon "button" at bounding box center [459, 485] width 7 height 7
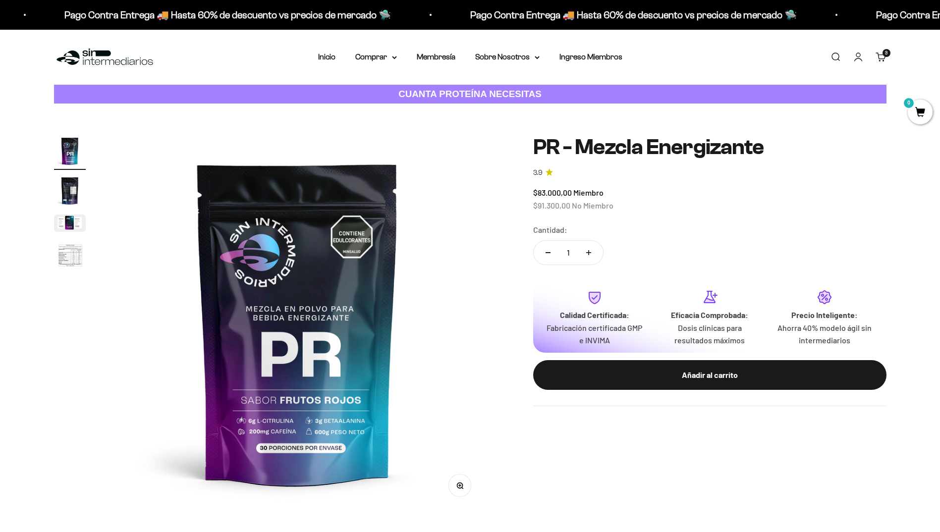
click at [76, 222] on img "Ir al artículo 3" at bounding box center [70, 222] width 32 height 17
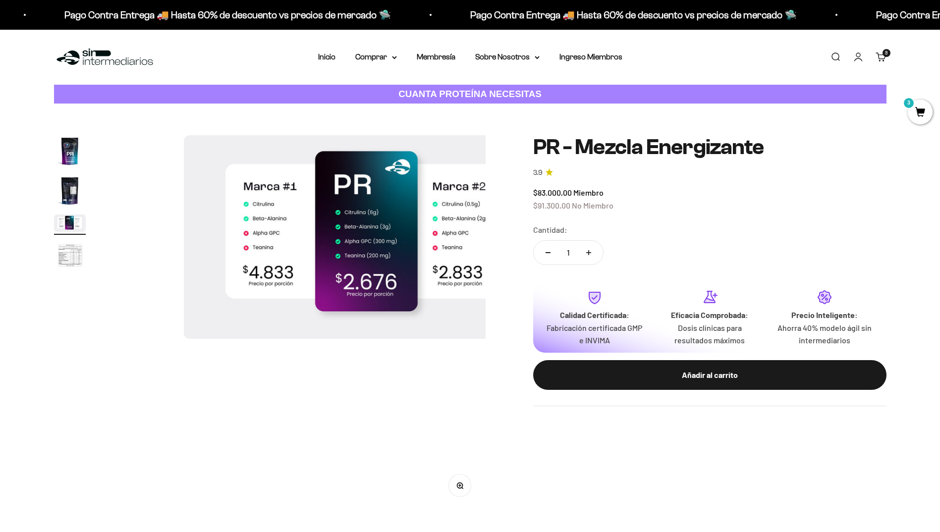
scroll to position [0, 776]
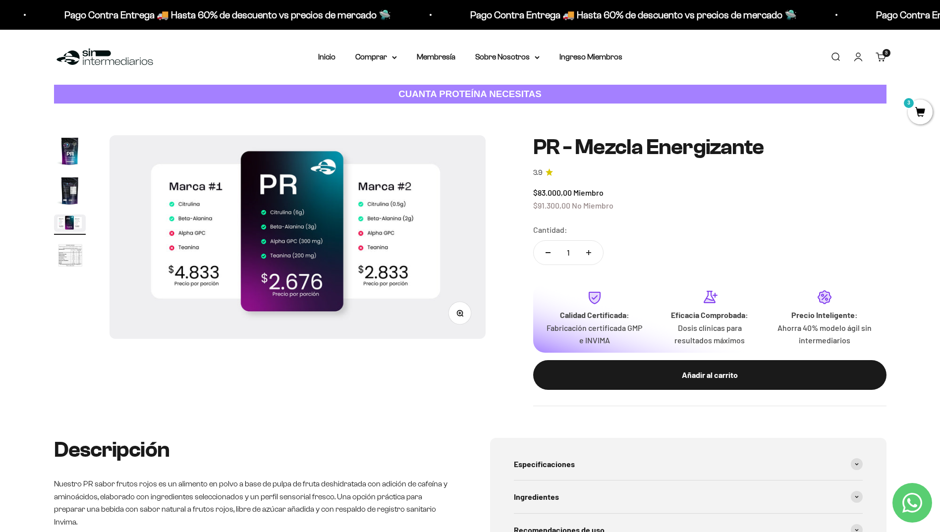
click at [58, 254] on img "Ir al artículo 4" at bounding box center [70, 256] width 32 height 33
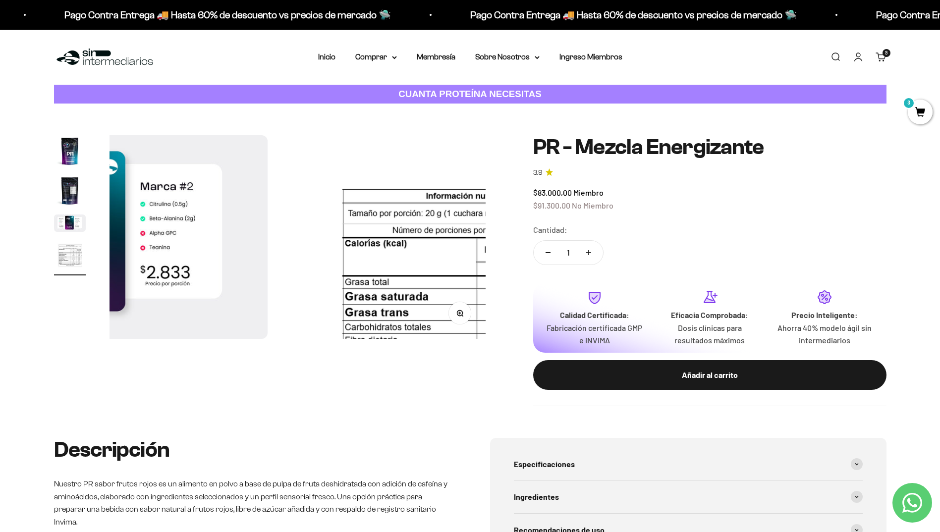
scroll to position [0, 1164]
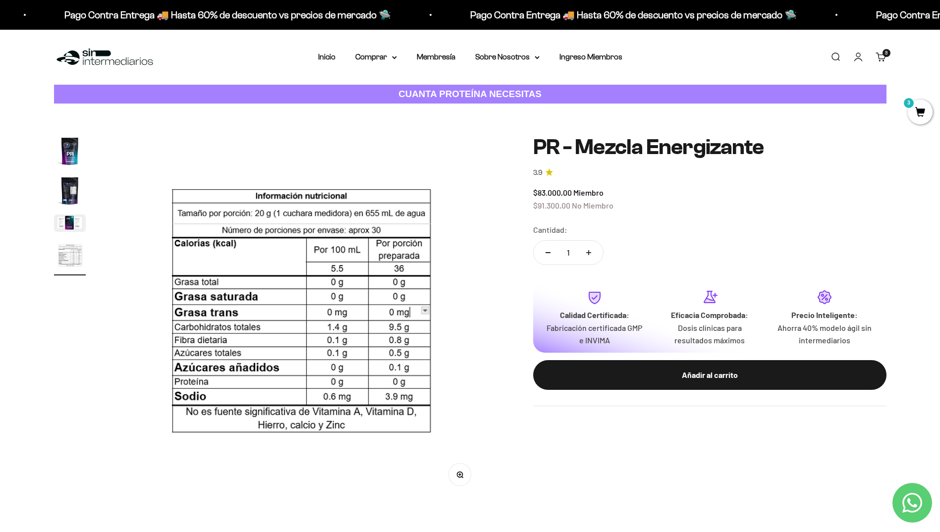
click at [63, 152] on img "Ir al artículo 1" at bounding box center [70, 151] width 32 height 32
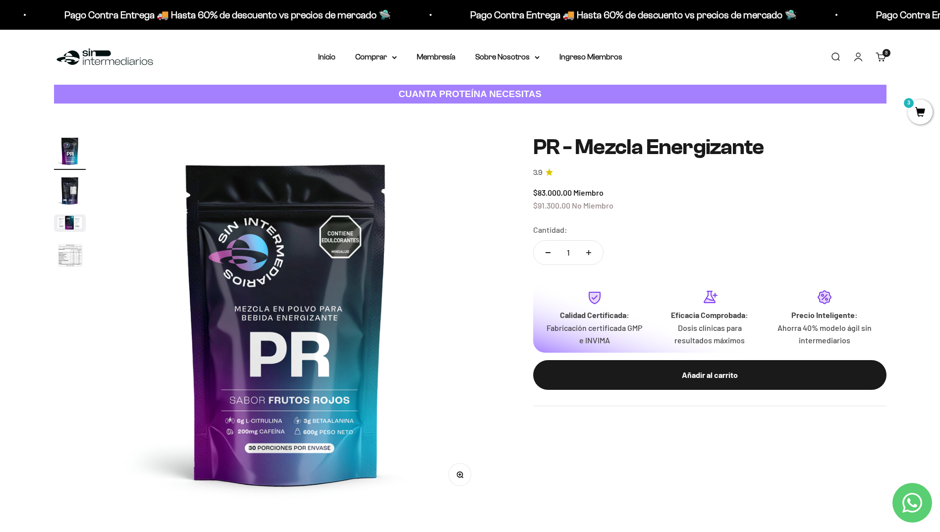
scroll to position [0, 0]
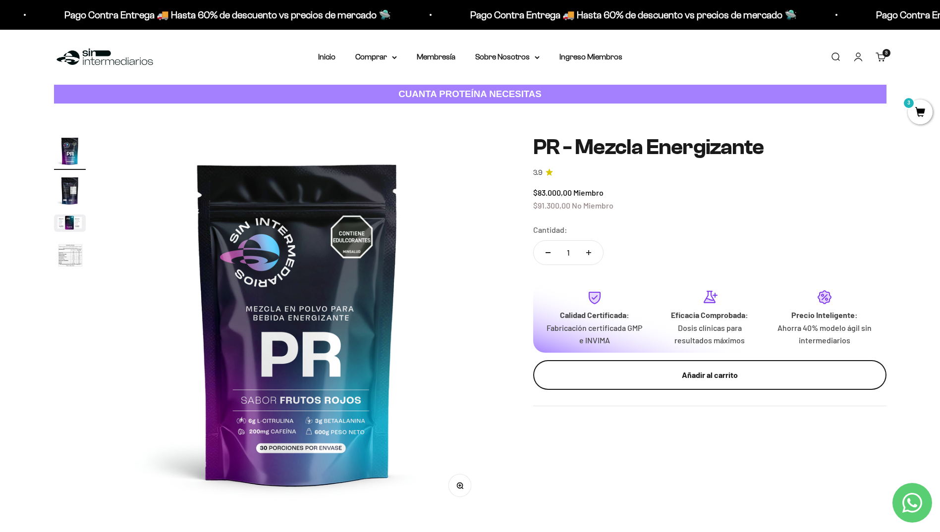
click at [650, 380] on div "Añadir al carrito" at bounding box center [710, 374] width 314 height 13
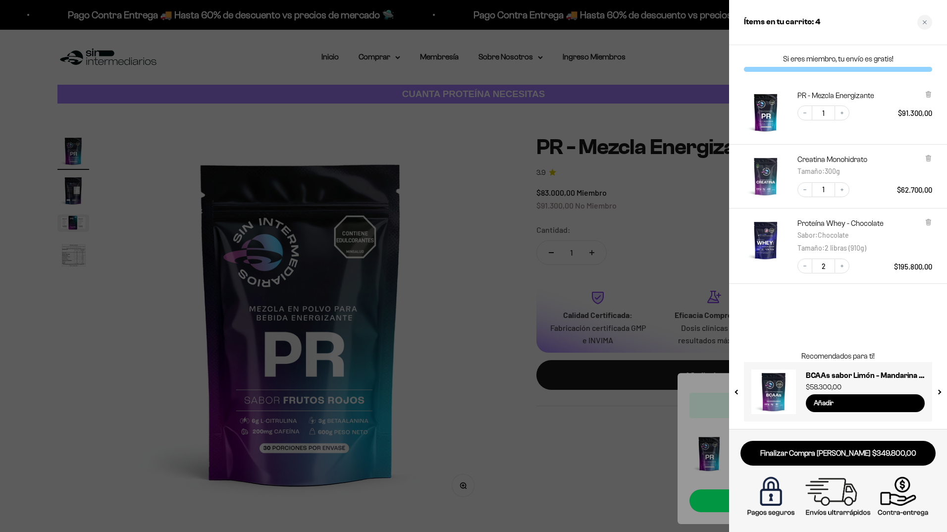
click at [523, 433] on div at bounding box center [473, 266] width 947 height 532
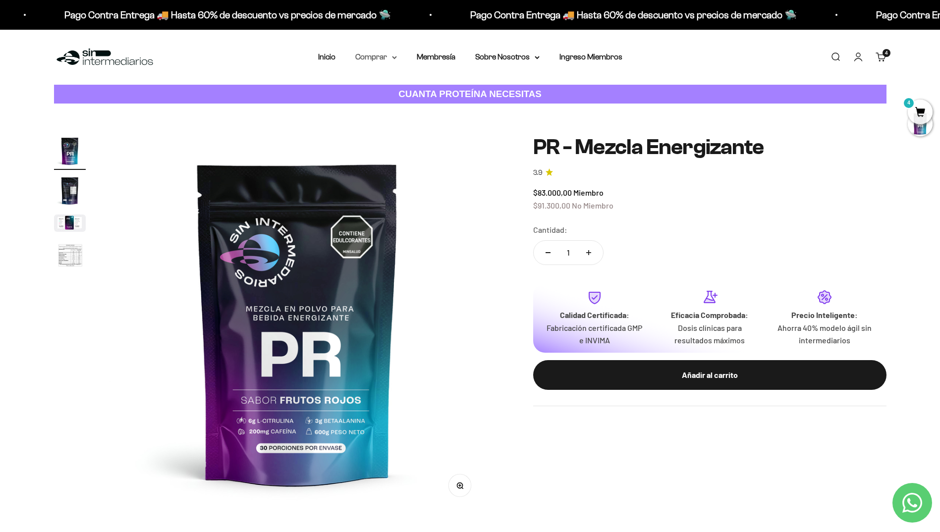
click at [377, 59] on summary "Comprar" at bounding box center [376, 57] width 42 height 13
click at [402, 107] on span "Otros Suplementos" at bounding box center [394, 107] width 66 height 8
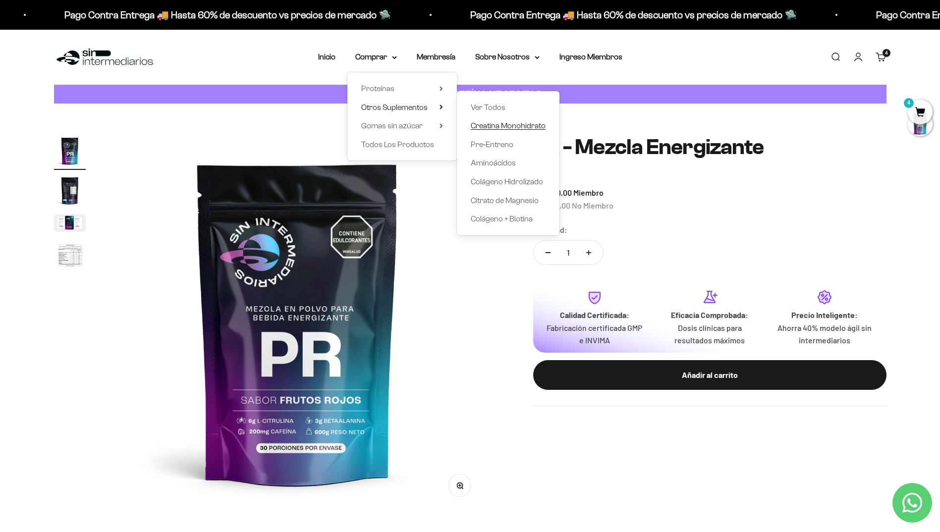
click at [513, 129] on span "Creatina Monohidrato" at bounding box center [508, 125] width 75 height 8
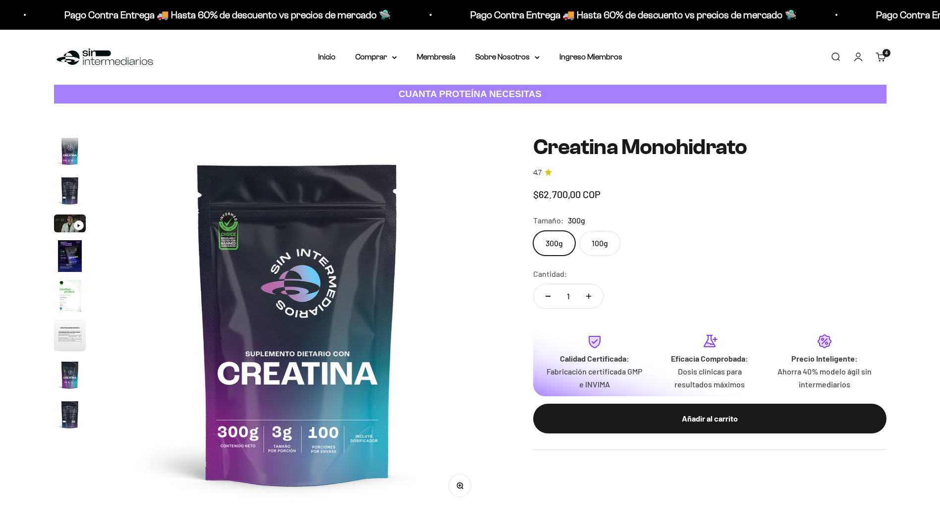
scroll to position [41, 0]
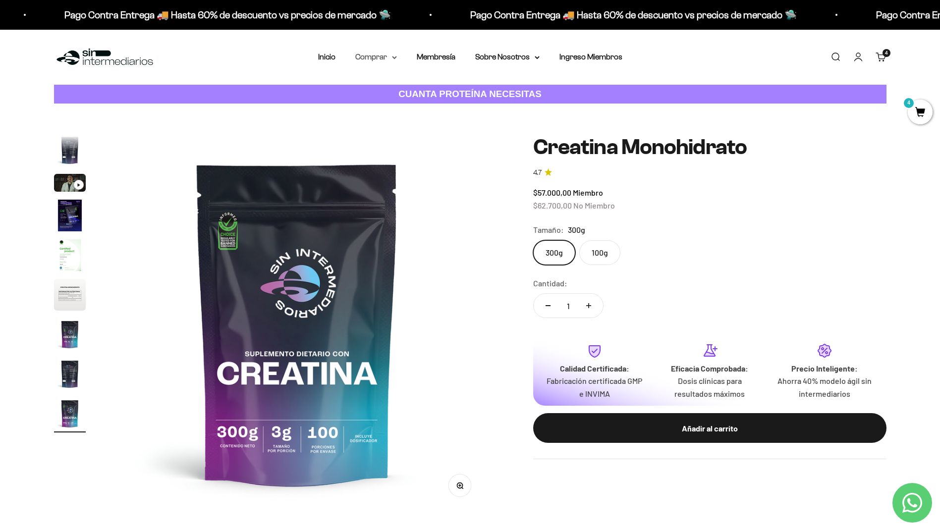
click at [386, 59] on summary "Comprar" at bounding box center [376, 57] width 42 height 13
click at [417, 108] on span "Otros Suplementos" at bounding box center [394, 107] width 66 height 8
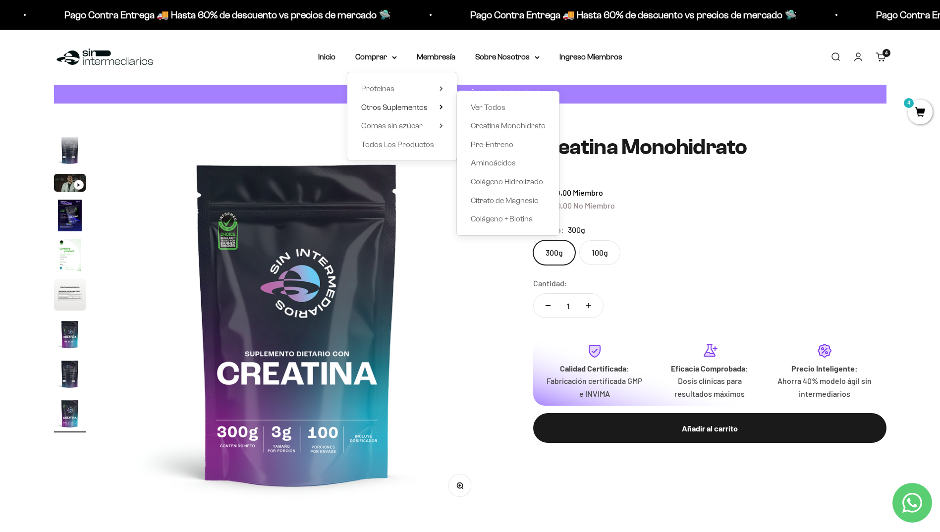
click at [508, 404] on div "Zoom Ir al artículo 1 Ir al artículo 2 Ir al artículo 3 Ir al artículo 4 Ir al …" at bounding box center [470, 323] width 832 height 376
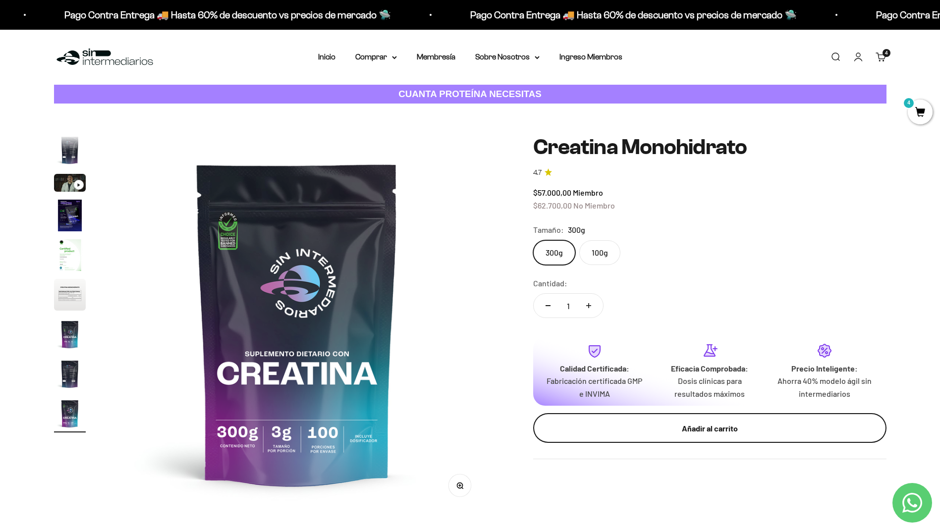
click at [633, 423] on div "Añadir al carrito" at bounding box center [710, 428] width 314 height 13
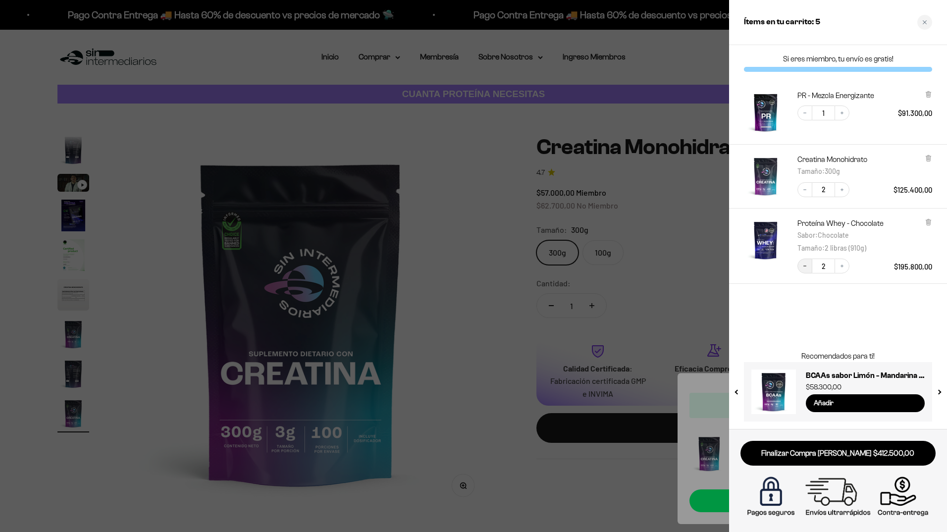
drag, startPoint x: 807, startPoint y: 266, endPoint x: 807, endPoint y: 271, distance: 5.0
click at [807, 266] on icon "Decrease quantity" at bounding box center [805, 266] width 6 height 6
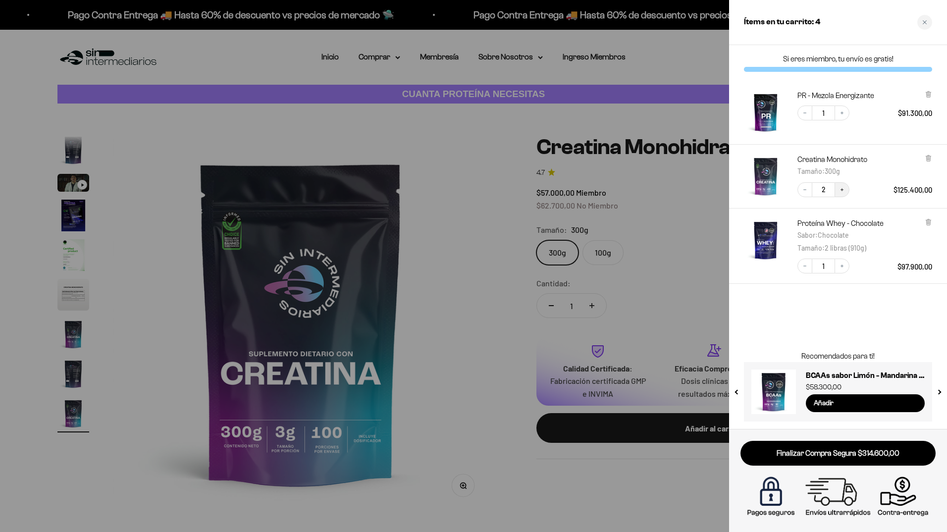
click at [843, 191] on icon "Increase quantity" at bounding box center [842, 190] width 6 height 6
click at [427, 140] on div at bounding box center [473, 266] width 947 height 532
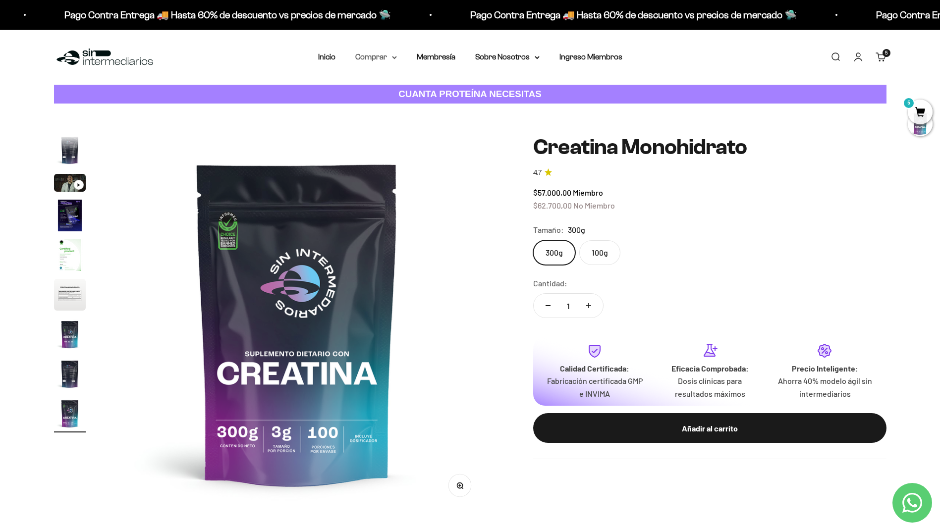
click at [372, 58] on summary "Comprar" at bounding box center [376, 57] width 42 height 13
click at [389, 104] on span "Otros Suplementos" at bounding box center [394, 107] width 66 height 8
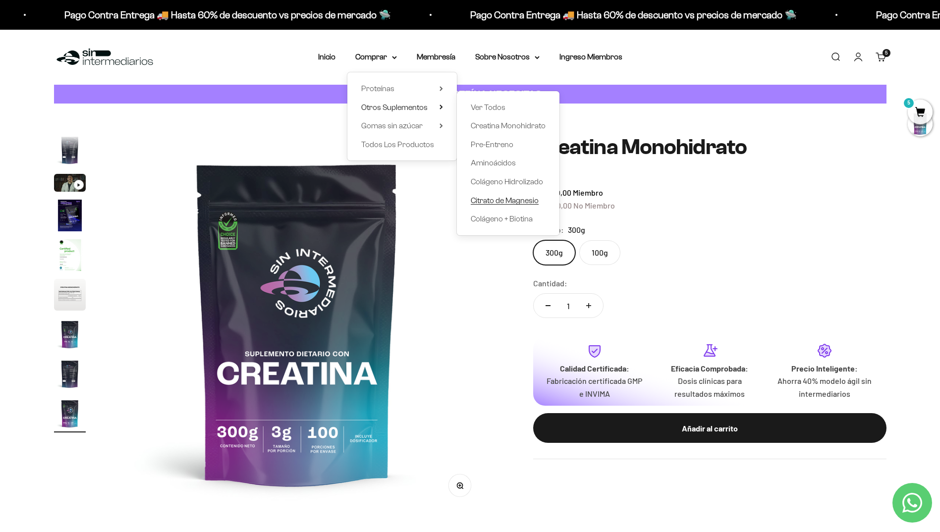
click at [523, 201] on span "Citrato de Magnesio" at bounding box center [505, 200] width 68 height 8
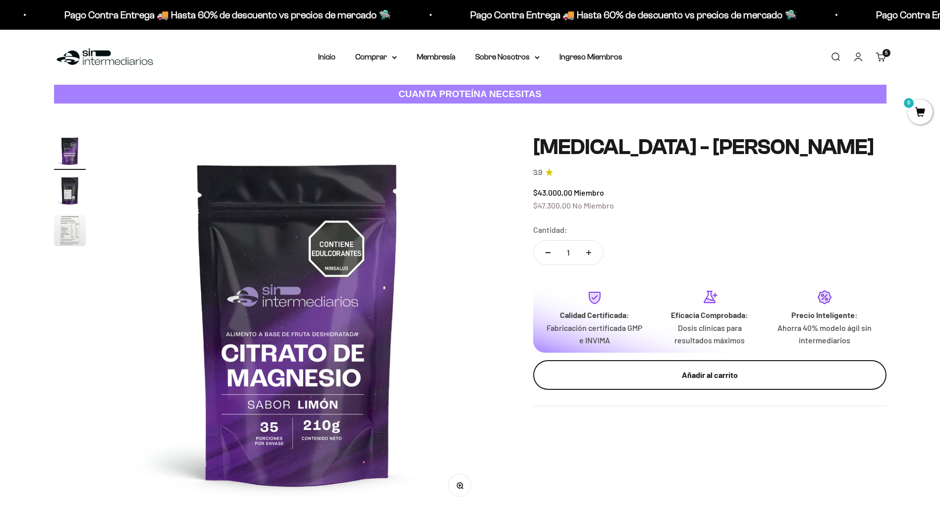
click at [670, 377] on div "Añadir al carrito" at bounding box center [710, 374] width 314 height 13
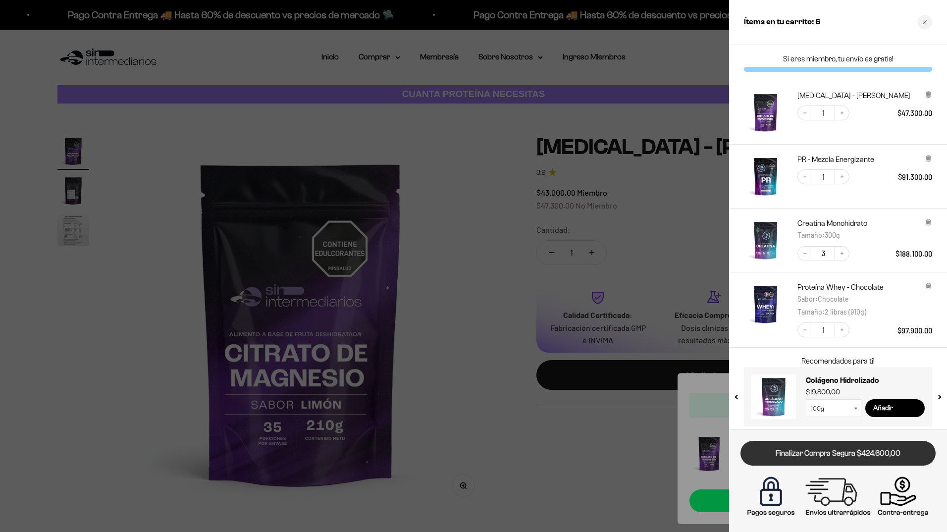
click at [843, 459] on link "Finalizar Compra Segura $424.600,00" at bounding box center [837, 453] width 195 height 25
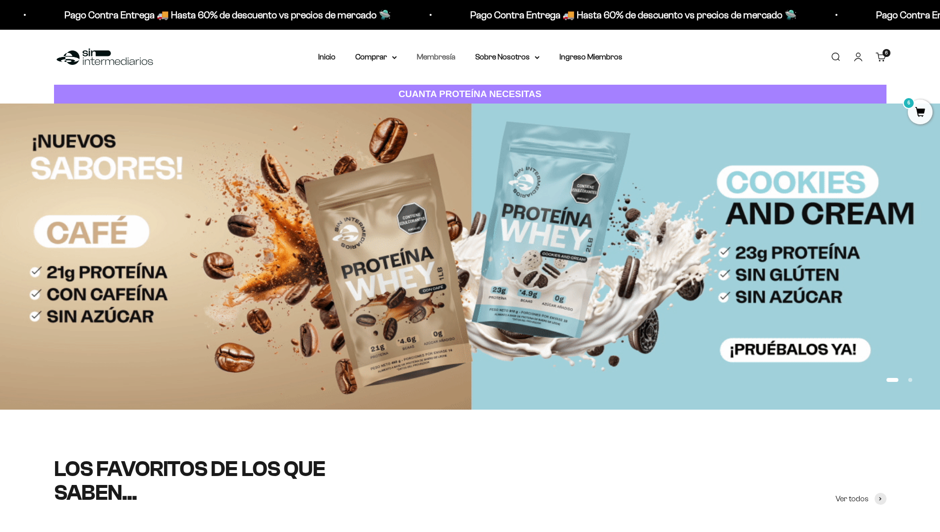
click at [425, 58] on link "Membresía" at bounding box center [436, 56] width 39 height 8
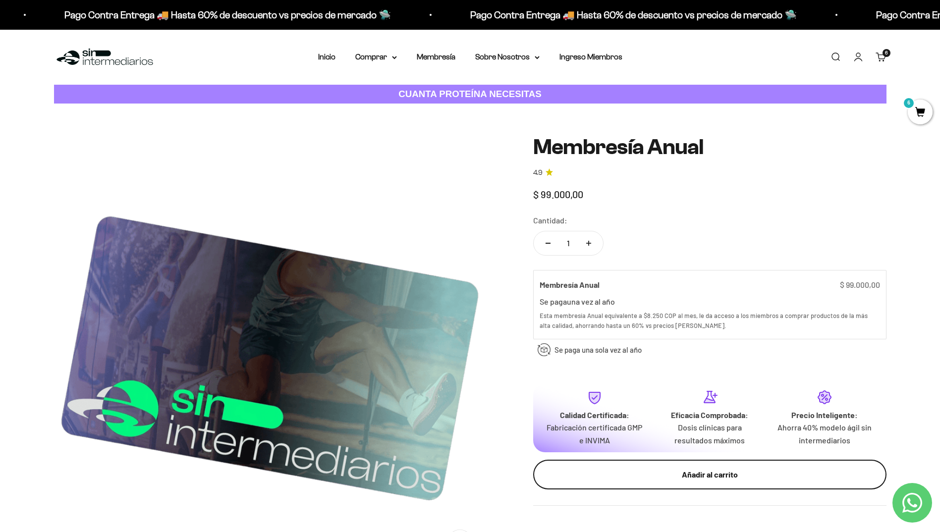
click at [643, 466] on button "Añadir al carrito" at bounding box center [709, 475] width 353 height 30
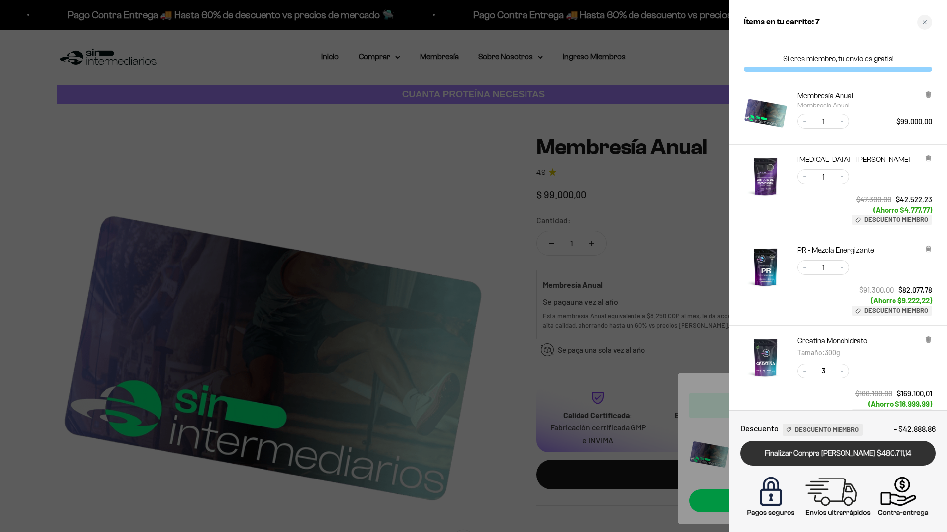
click at [805, 459] on link "Finalizar Compra Segura $480.711,14" at bounding box center [837, 453] width 195 height 25
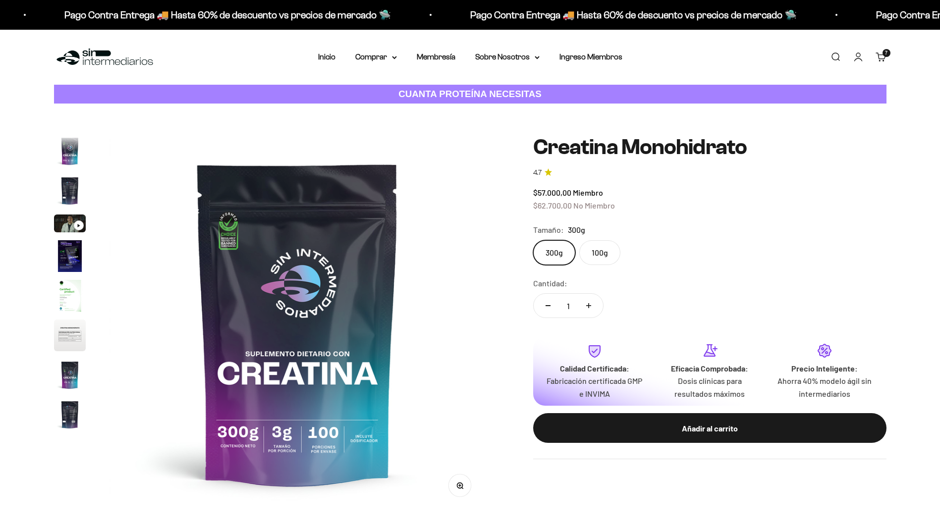
scroll to position [41, 0]
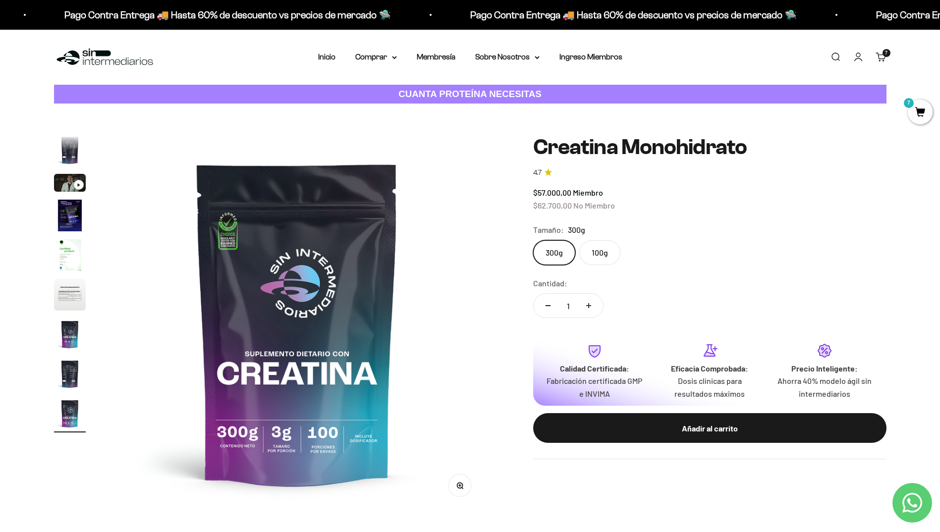
click at [61, 253] on img "Ir al artículo 5" at bounding box center [70, 255] width 32 height 32
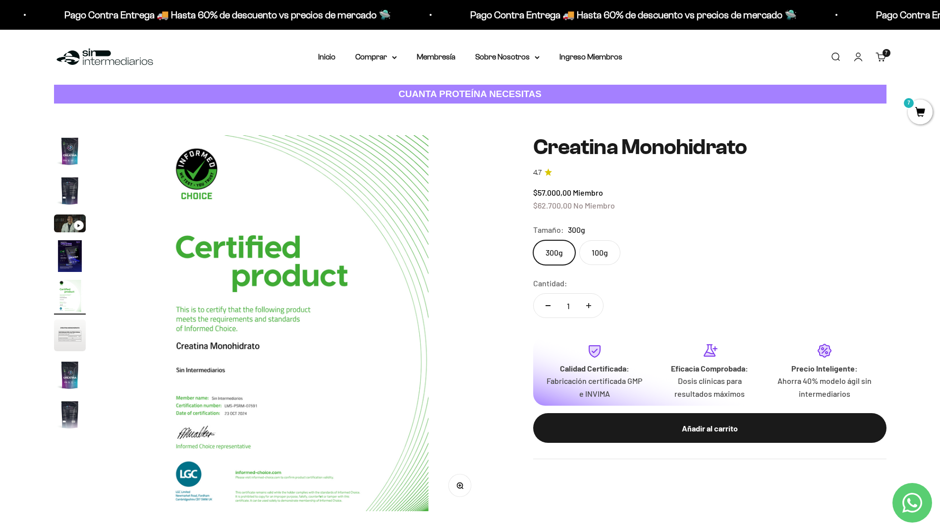
scroll to position [0, 1552]
click at [83, 338] on img "Ir al artículo 6" at bounding box center [70, 335] width 32 height 32
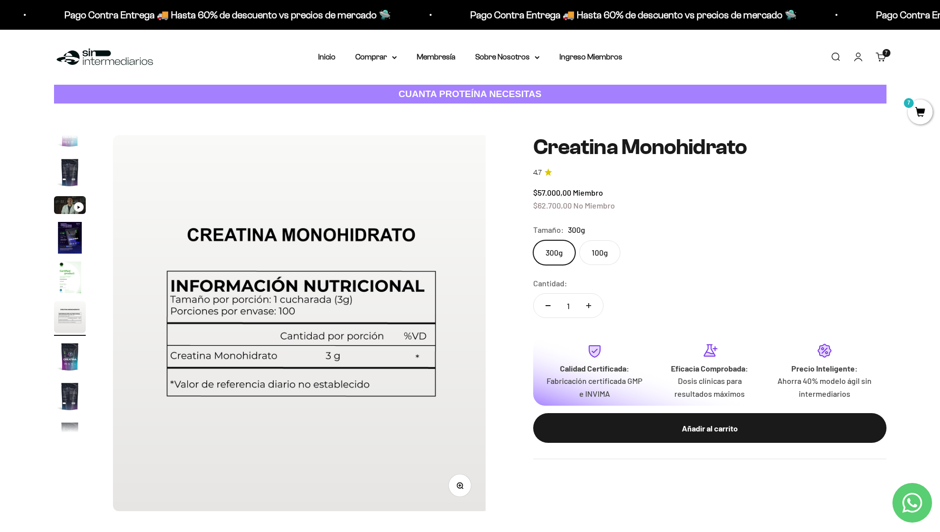
scroll to position [0, 1939]
click at [67, 399] on img "Ir al artículo 8" at bounding box center [70, 396] width 32 height 32
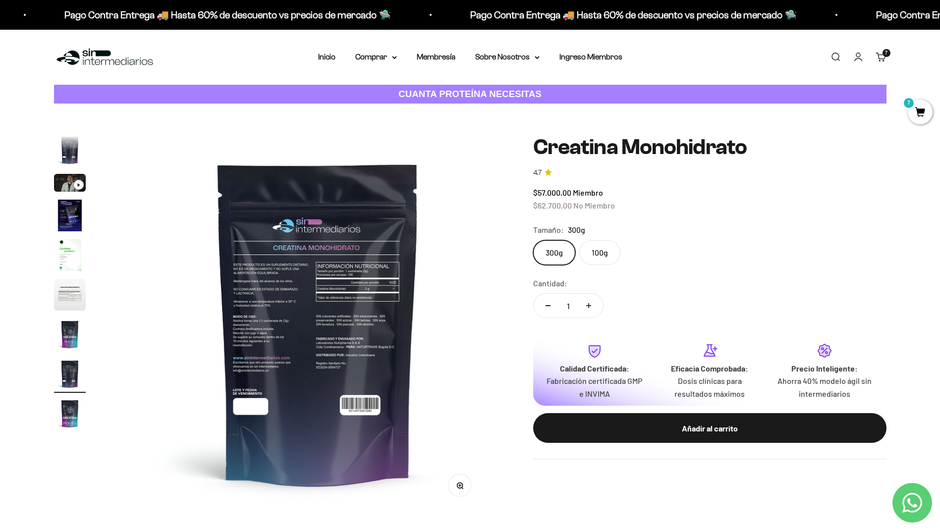
scroll to position [0, 2715]
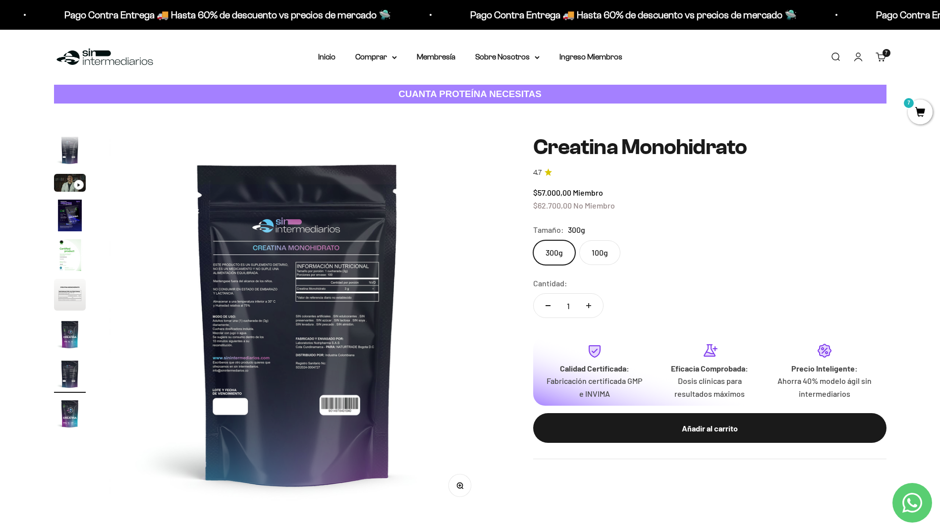
click at [459, 480] on button "Zoom" at bounding box center [459, 485] width 22 height 22
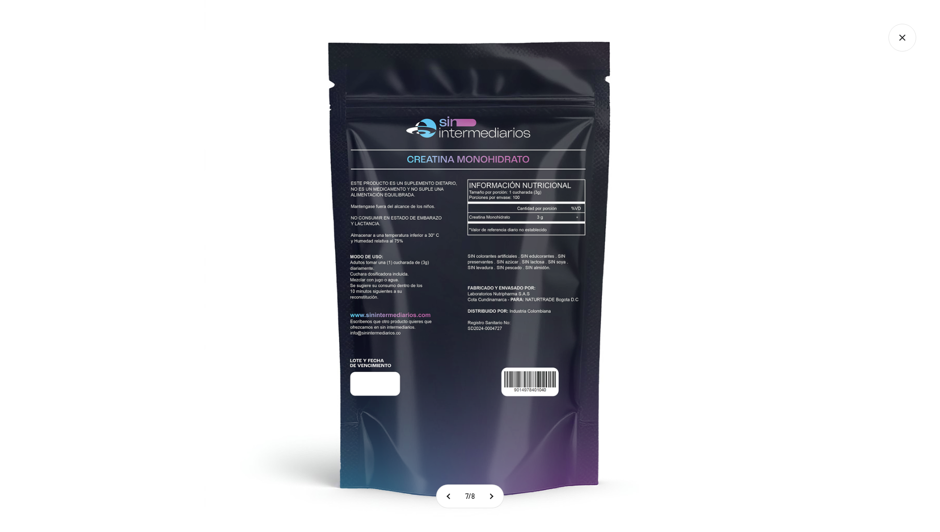
click at [685, 419] on img at bounding box center [470, 266] width 532 height 532
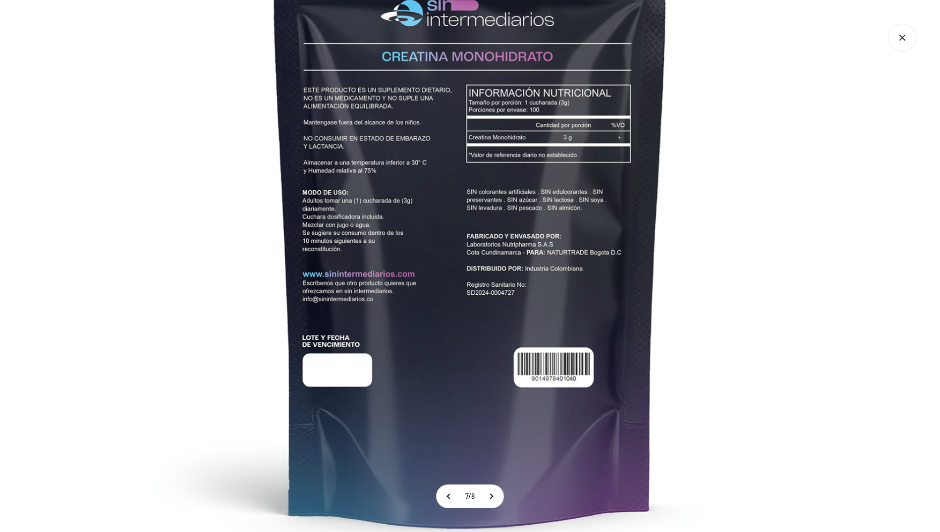
click at [683, 356] on img at bounding box center [470, 205] width 743 height 743
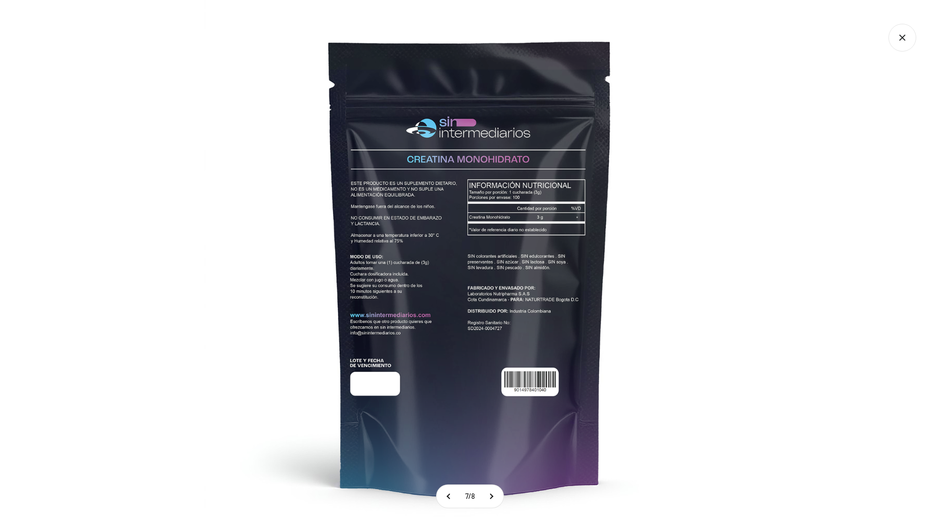
click at [224, 102] on img at bounding box center [470, 266] width 532 height 532
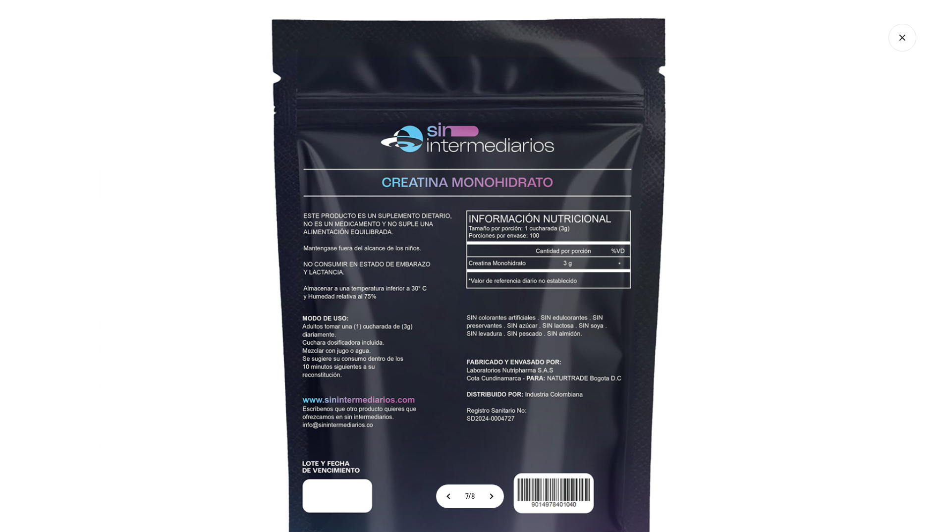
click at [899, 40] on icon "Cerrar galería" at bounding box center [901, 37] width 5 height 5
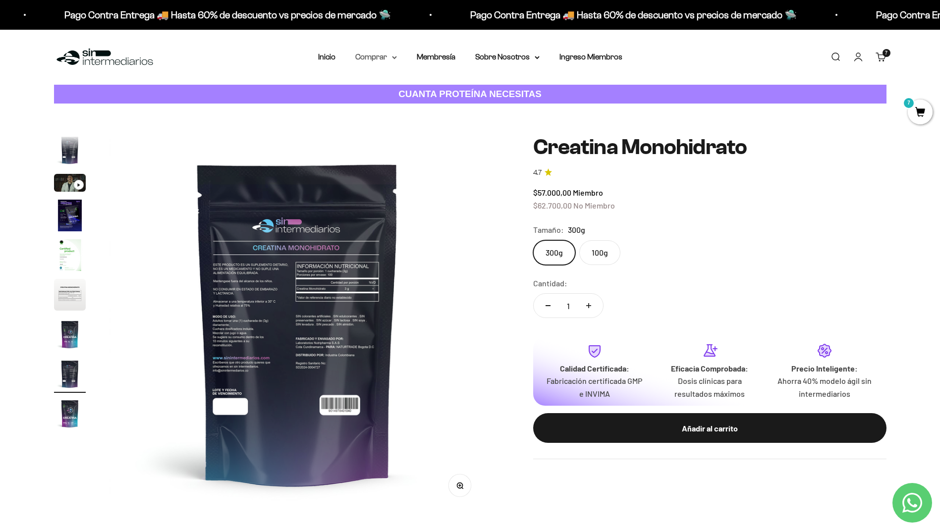
click at [379, 58] on summary "Comprar" at bounding box center [376, 57] width 42 height 13
click at [392, 87] on span "Proteínas" at bounding box center [377, 88] width 33 height 8
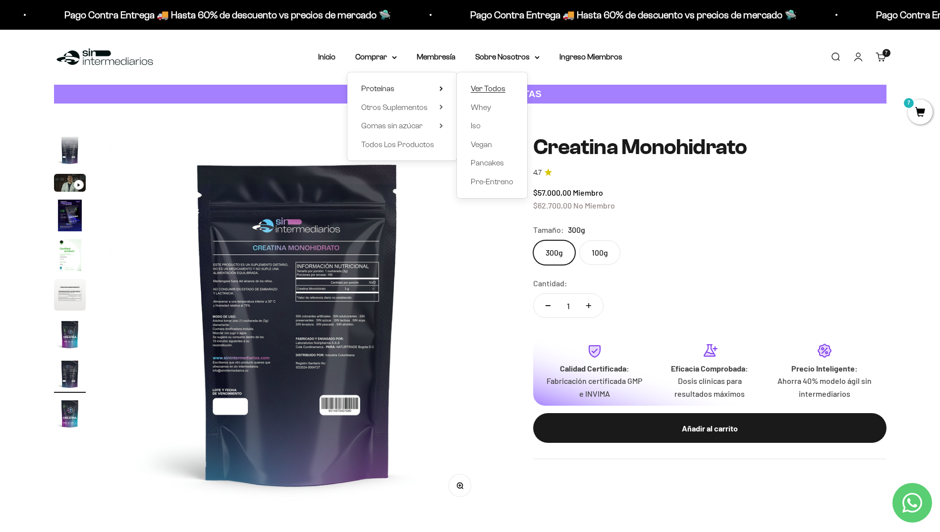
click at [486, 91] on span "Ver Todos" at bounding box center [488, 88] width 35 height 8
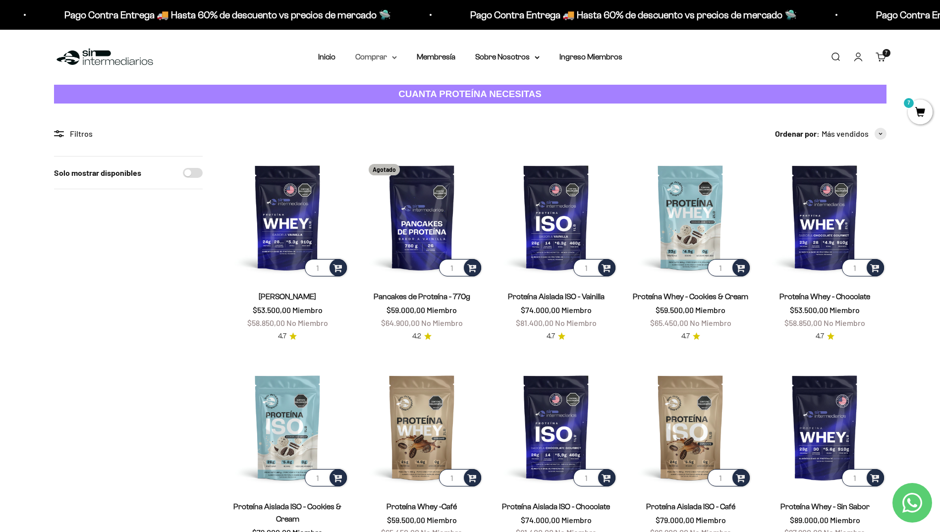
click at [373, 59] on summary "Comprar" at bounding box center [376, 57] width 42 height 13
click at [402, 108] on span "Otros Suplementos" at bounding box center [394, 107] width 66 height 8
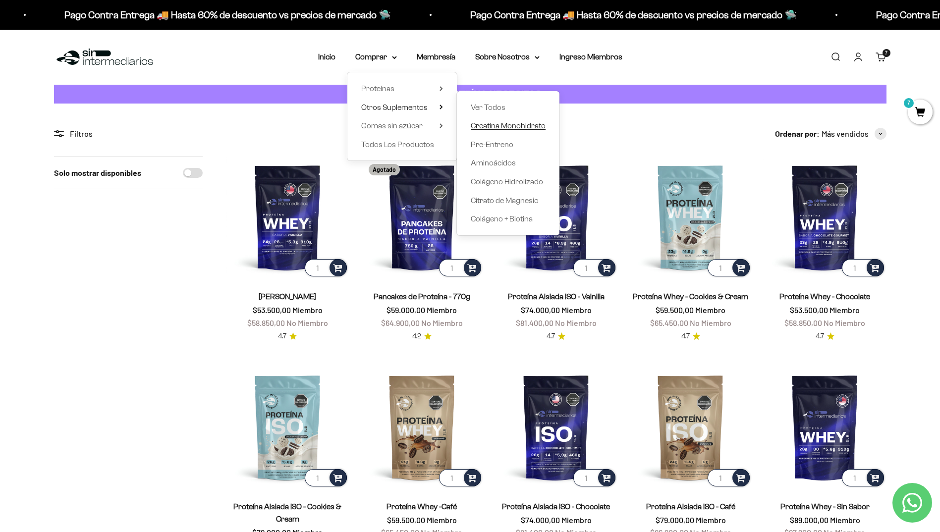
click at [511, 122] on span "Creatina Monohidrato" at bounding box center [508, 125] width 75 height 8
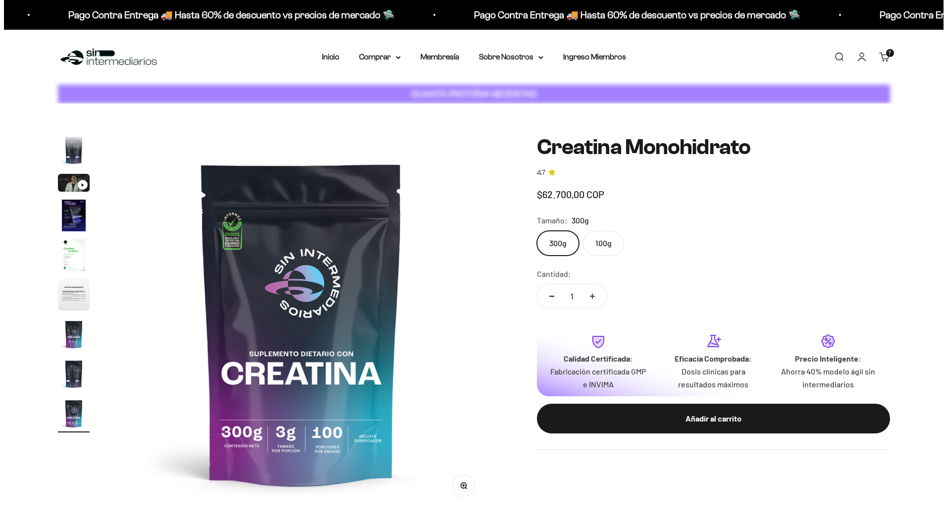
scroll to position [0, 3103]
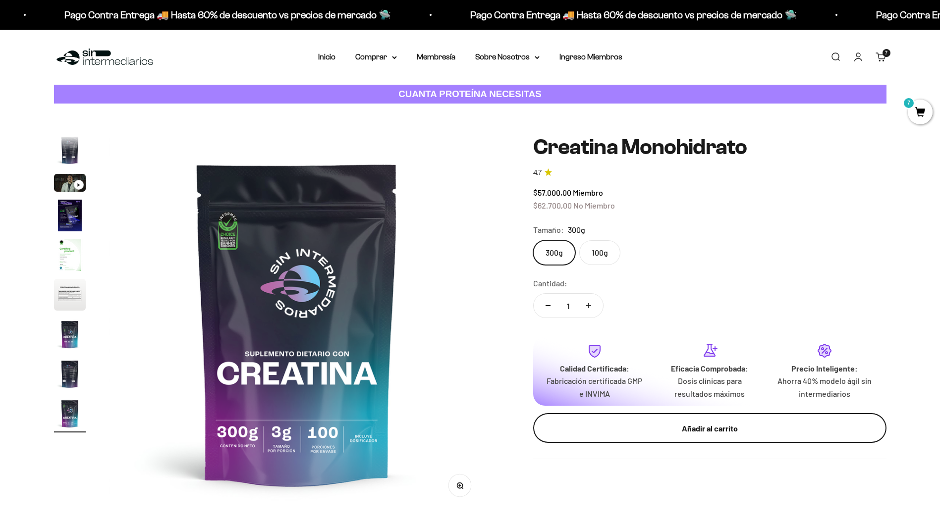
click at [650, 428] on div "Añadir al carrito" at bounding box center [710, 428] width 314 height 13
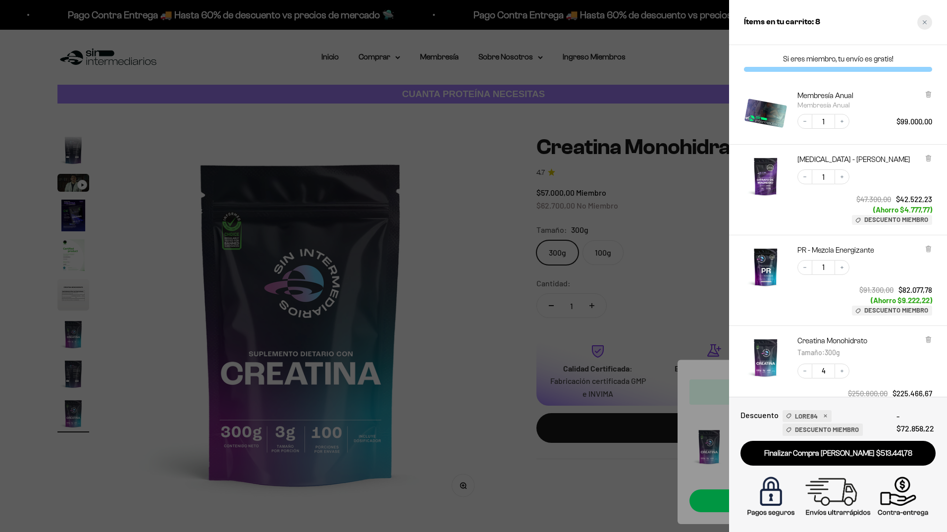
click at [925, 22] on icon "Close cart" at bounding box center [924, 22] width 5 height 5
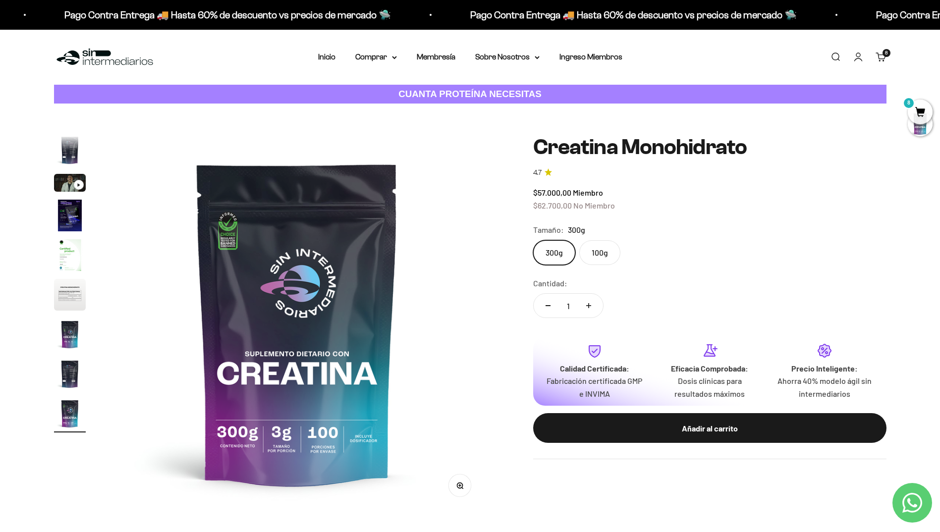
click at [876, 52] on link "Carrito 8" at bounding box center [880, 57] width 11 height 11
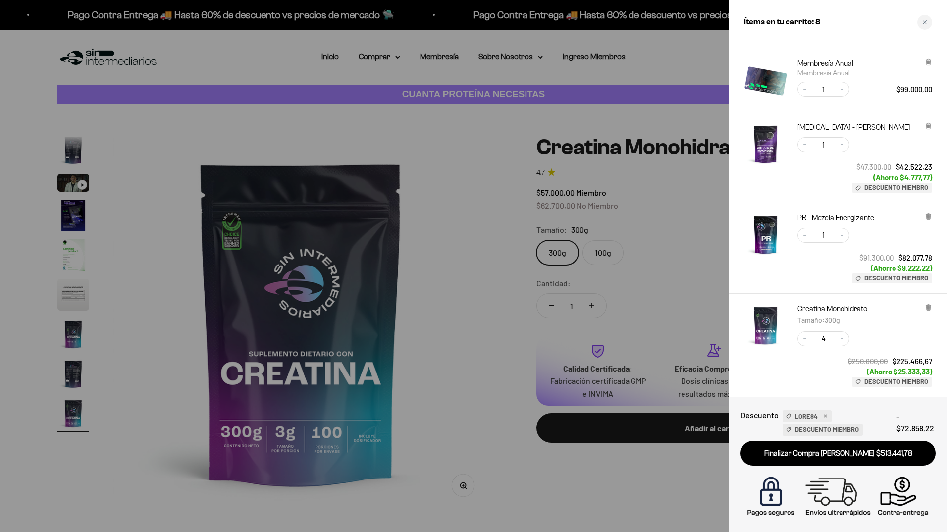
scroll to position [50, 0]
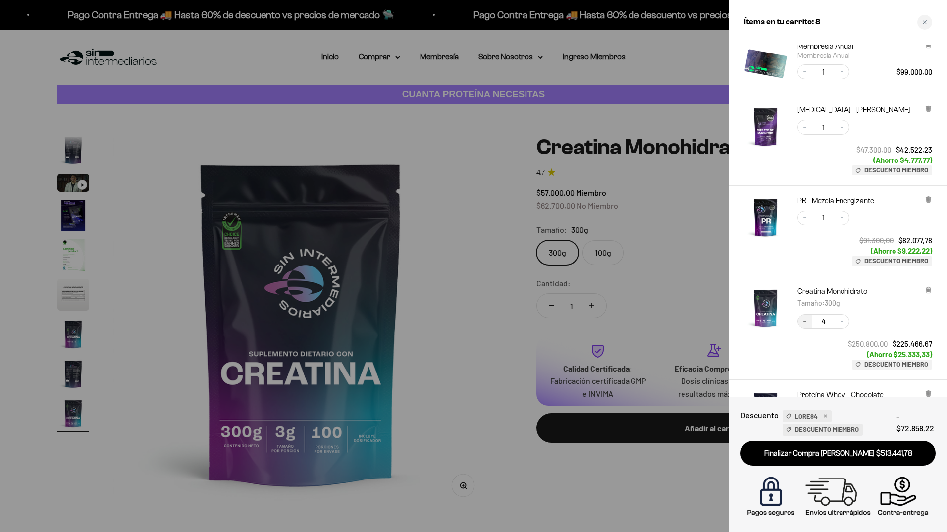
click at [806, 319] on icon "Decrease quantity" at bounding box center [805, 321] width 6 height 6
click at [459, 244] on div at bounding box center [473, 266] width 947 height 532
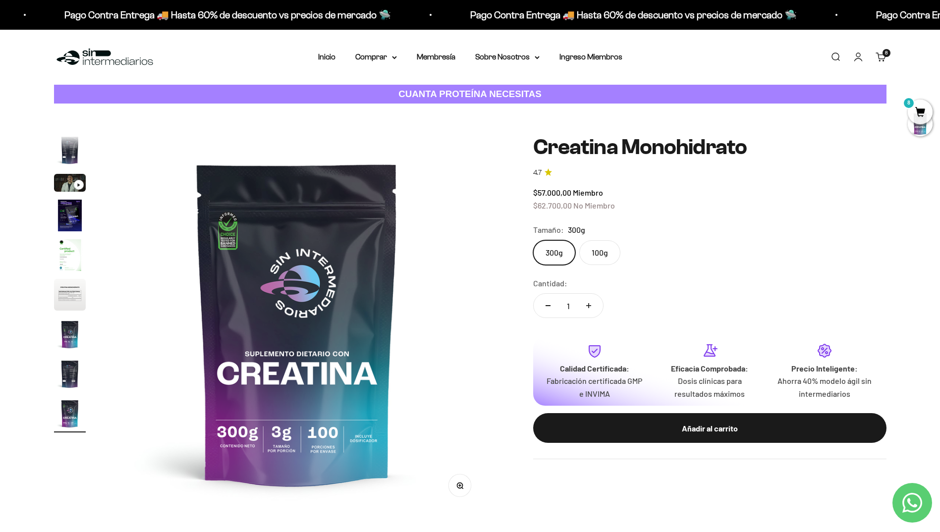
click at [881, 56] on link "Carrito 8" at bounding box center [880, 57] width 11 height 11
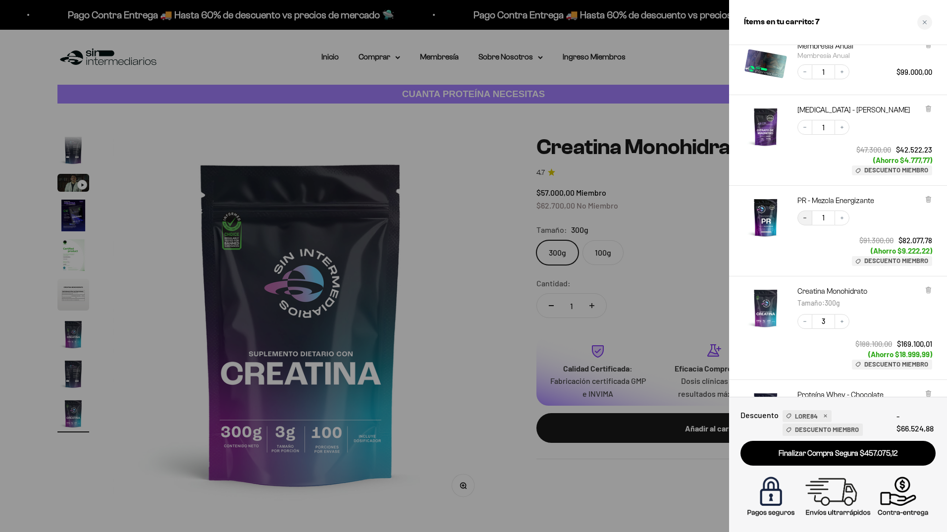
click at [805, 222] on button "Decrease quantity" at bounding box center [804, 217] width 15 height 15
click at [933, 199] on div "PR - Mezcla Energizante Decrease quantity 1 Increase quantity $91.300,00 $82.07…" at bounding box center [838, 231] width 218 height 91
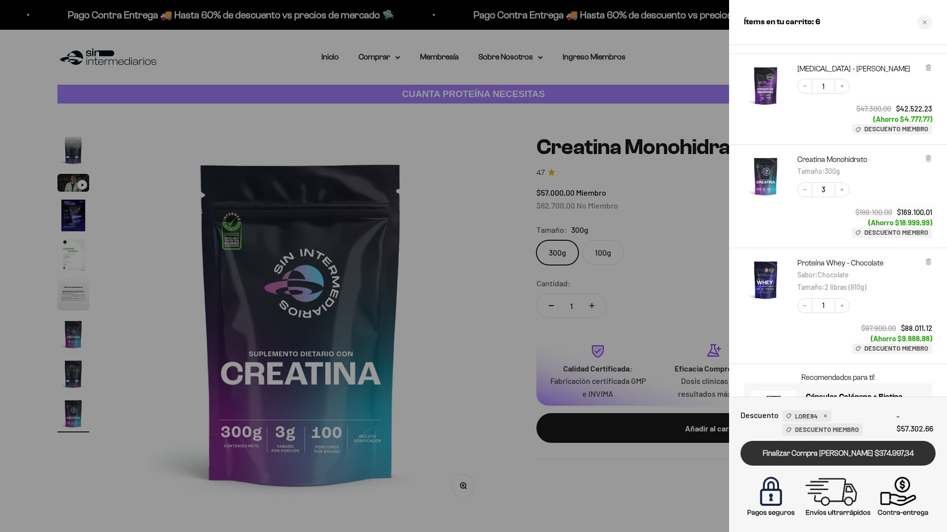
scroll to position [144, 0]
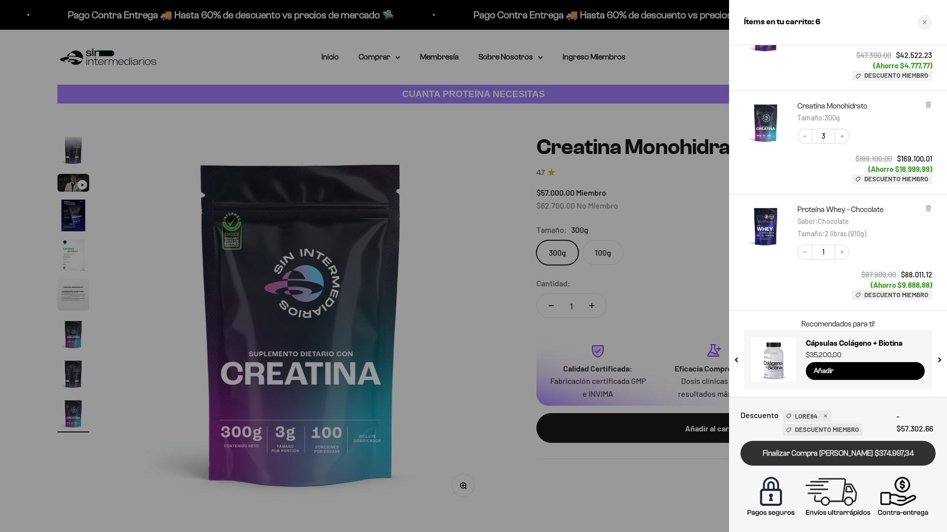
click at [819, 449] on link "Finalizar Compra [PERSON_NAME] $374.997,34" at bounding box center [837, 453] width 195 height 25
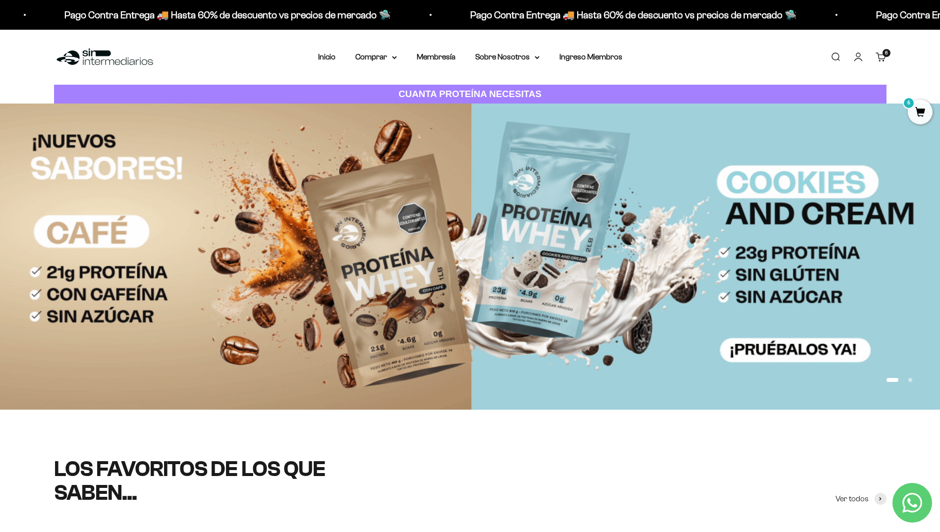
click at [882, 56] on div "6 artículos 6" at bounding box center [886, 53] width 8 height 8
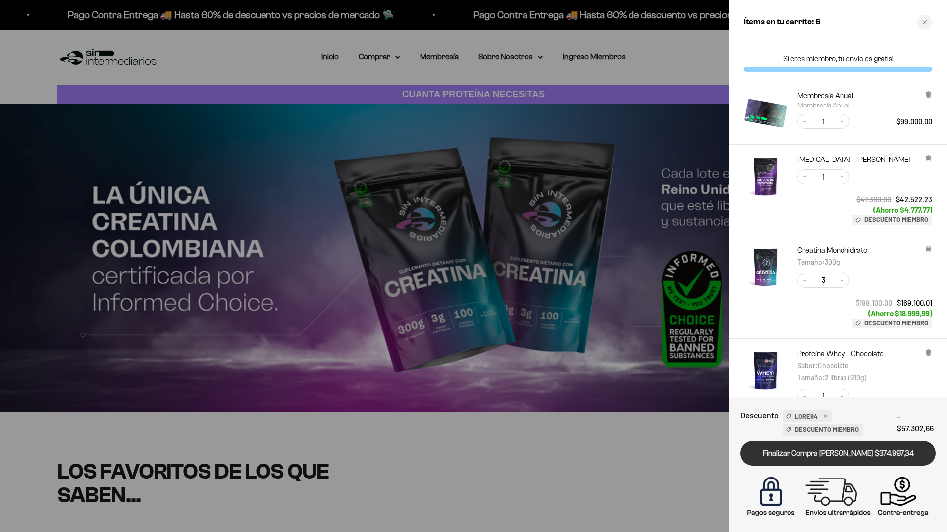
click at [871, 454] on link "Finalizar Compra [PERSON_NAME] $374.997,34" at bounding box center [837, 453] width 195 height 25
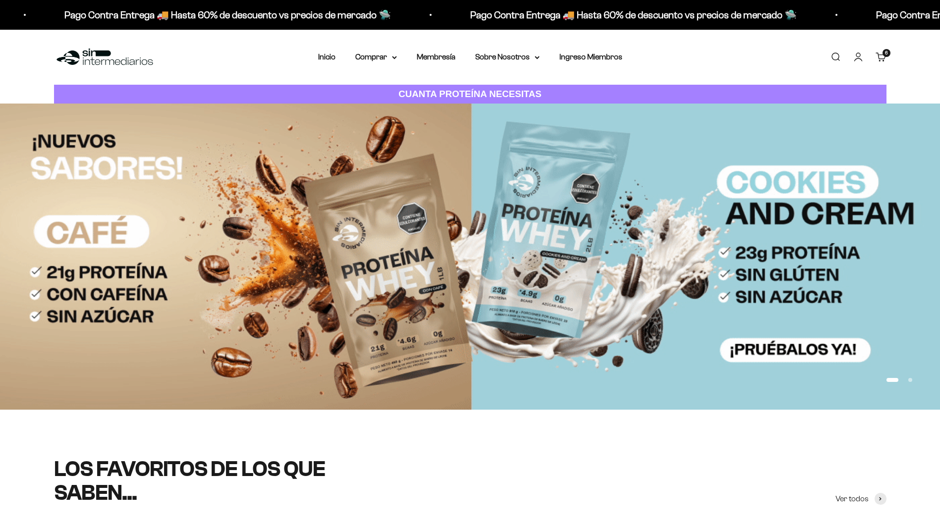
click at [881, 53] on link "Carrito 6 artículos 6" at bounding box center [880, 57] width 11 height 11
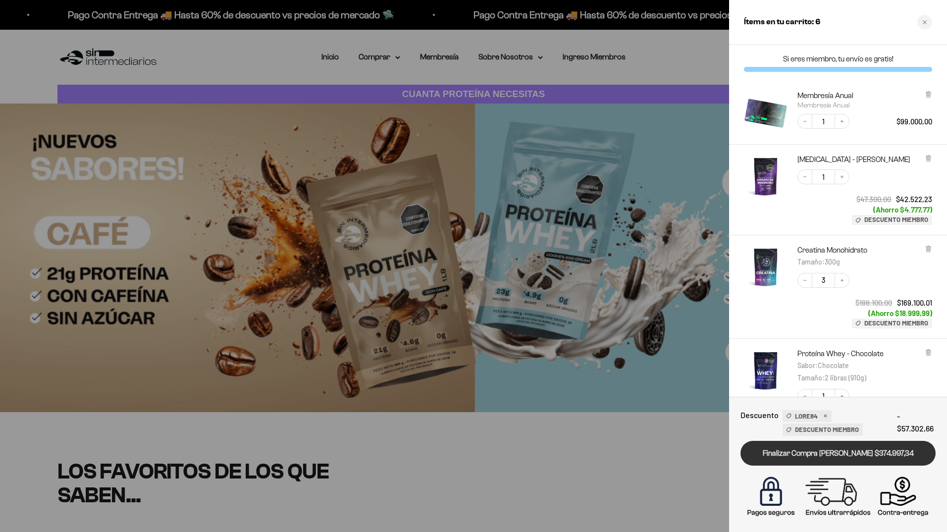
click at [838, 458] on link "Finalizar Compra [PERSON_NAME] $374.997,34" at bounding box center [837, 453] width 195 height 25
